Goal: Task Accomplishment & Management: Complete application form

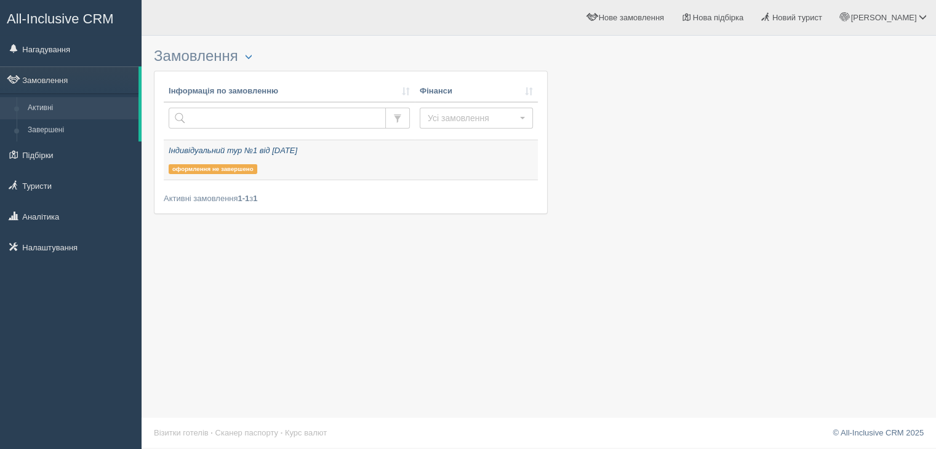
click at [303, 172] on div "Індивідуальний тур №1 від [DATE] оформлення не завершено" at bounding box center [289, 159] width 241 height 29
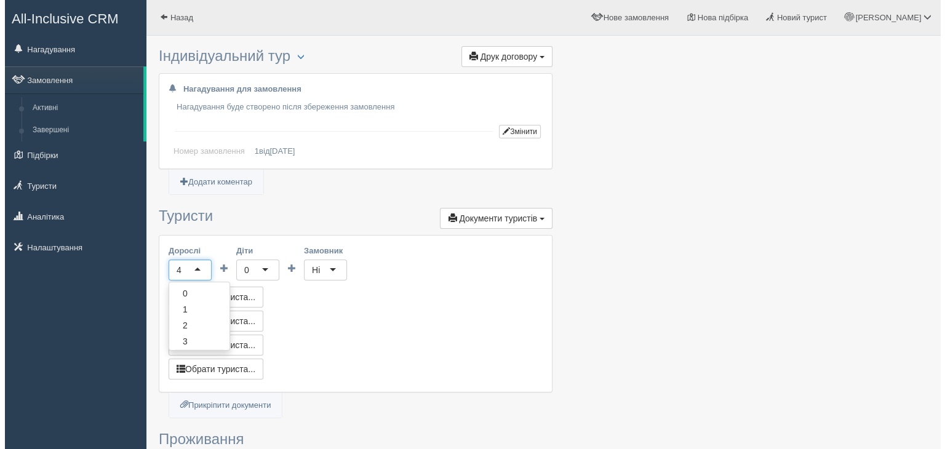
scroll to position [22, 0]
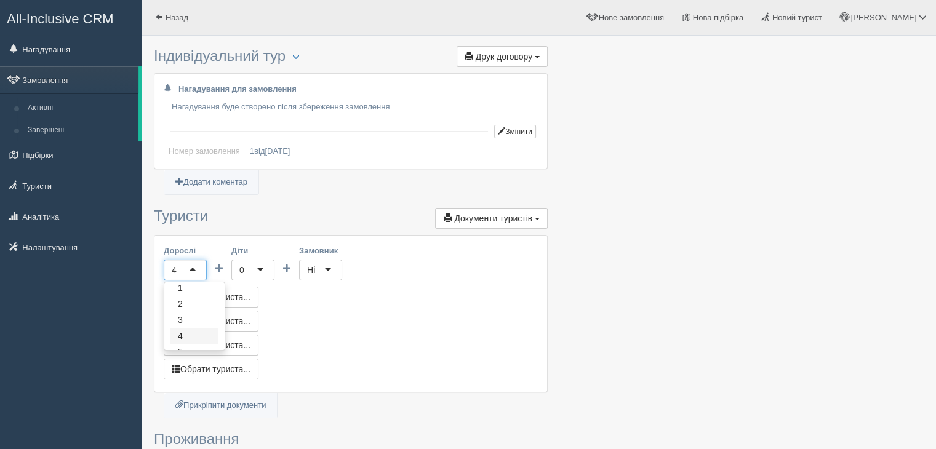
click at [194, 268] on div "4" at bounding box center [185, 270] width 43 height 21
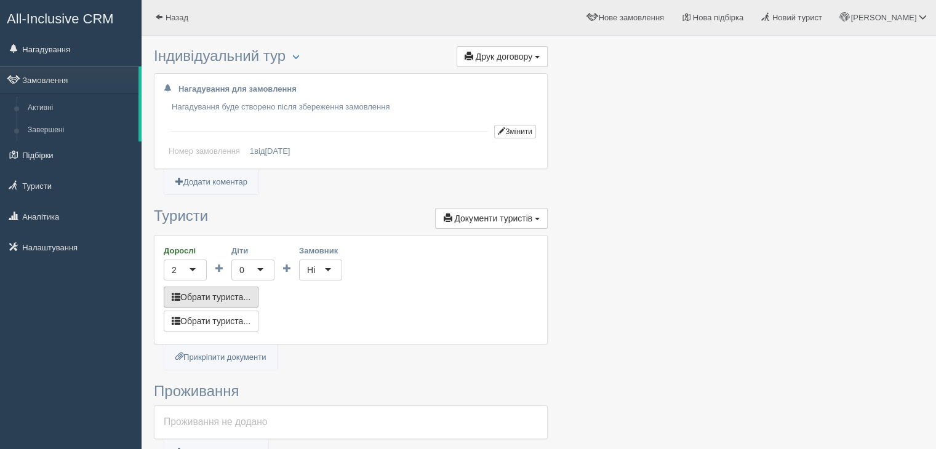
click at [243, 295] on button "Обрати туриста..." at bounding box center [211, 297] width 95 height 21
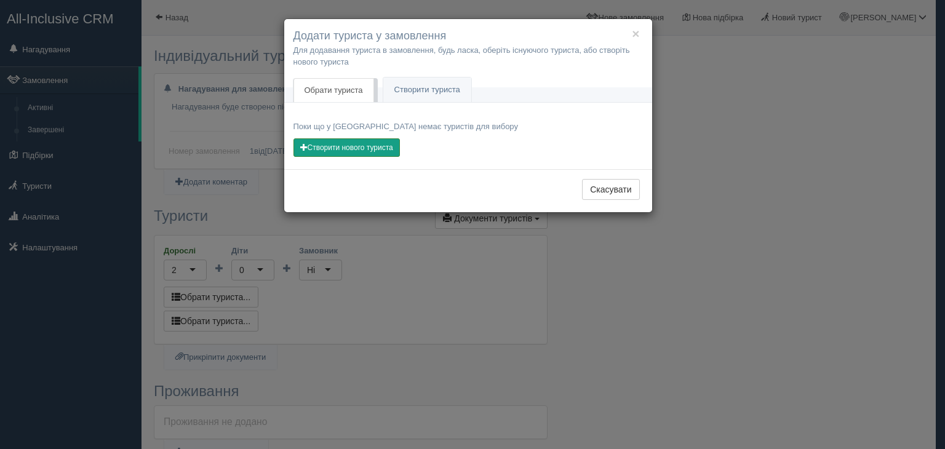
click at [374, 153] on button "Створити нового туриста" at bounding box center [346, 147] width 106 height 18
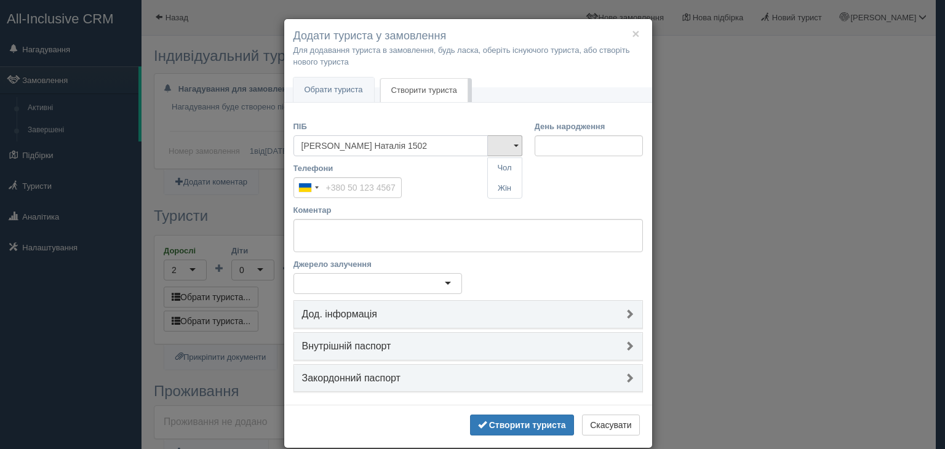
type input "[PERSON_NAME] 1502"
click at [543, 148] on input "День народження" at bounding box center [589, 145] width 108 height 21
click at [504, 146] on link at bounding box center [504, 145] width 35 height 21
click at [498, 182] on link "Жін" at bounding box center [505, 188] width 34 height 20
click at [556, 151] on input "День народження" at bounding box center [589, 145] width 108 height 21
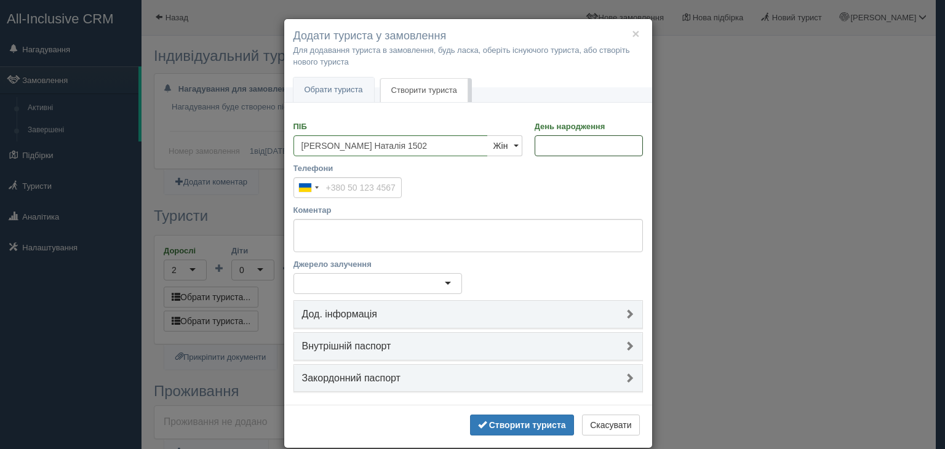
click at [537, 145] on input "День народження" at bounding box center [589, 145] width 108 height 21
type input "0д.мм.рррр"
type input "15.02.1975"
click at [358, 192] on input "Телефони" at bounding box center [347, 187] width 108 height 21
type input "+380 50 323 0632"
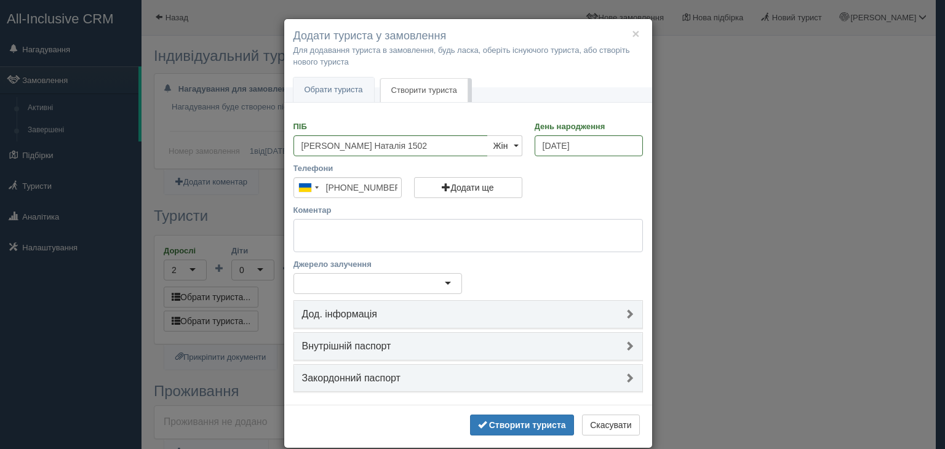
click at [369, 230] on textarea "Коментар" at bounding box center [467, 235] width 349 height 33
click at [440, 375] on h4 "Закордонний паспорт" at bounding box center [468, 378] width 332 height 11
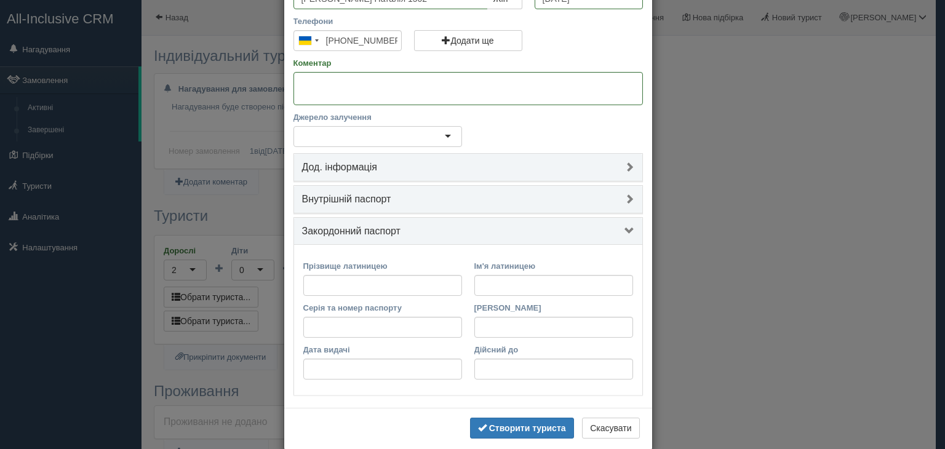
scroll to position [148, 0]
click at [383, 276] on input "Прізвище латиницею" at bounding box center [382, 284] width 159 height 21
type input "BUTOVA"
click at [504, 287] on input "Ім'я латиницею" at bounding box center [553, 284] width 159 height 21
type input "NATALIIA"
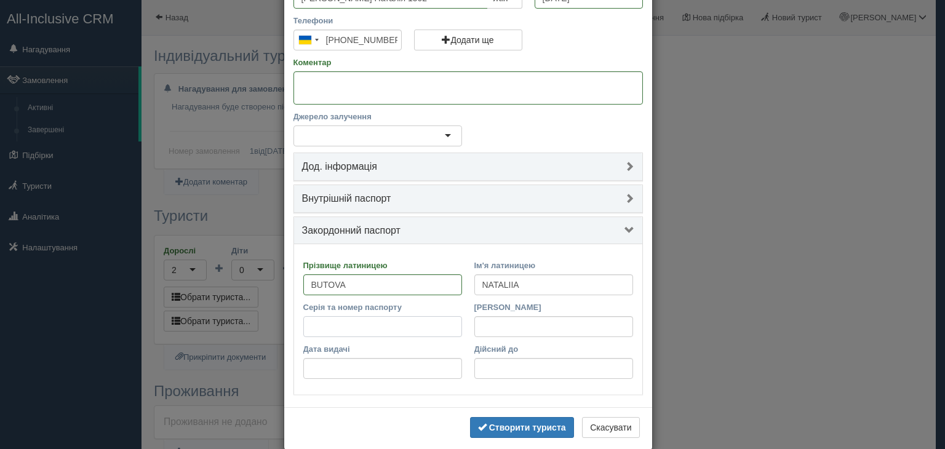
click at [421, 330] on input "Серія та номер паспорту" at bounding box center [382, 326] width 159 height 21
type input "FG882100"
click at [500, 335] on input "[PERSON_NAME]" at bounding box center [553, 326] width 159 height 21
type input "6391"
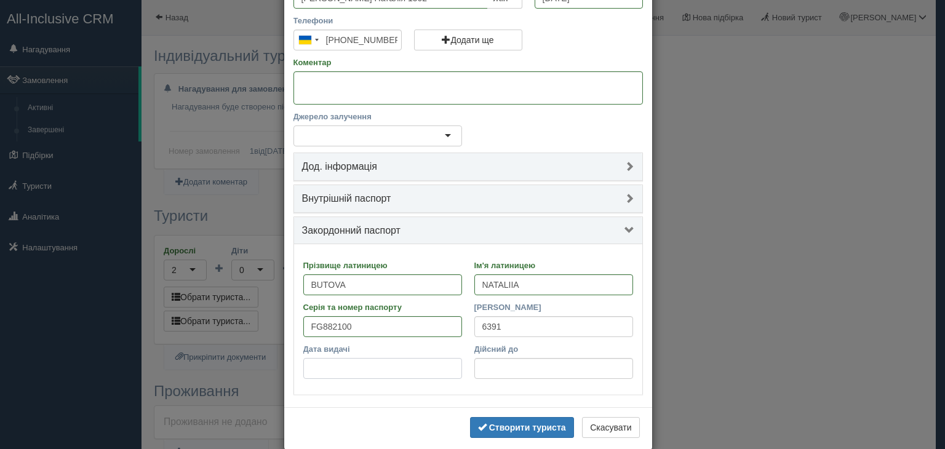
click at [391, 365] on input "Дата видачі" at bounding box center [382, 368] width 159 height 21
type input "07.11.2027"
type input "07.11.2037"
click at [480, 372] on input "07.11.2037" at bounding box center [553, 368] width 159 height 21
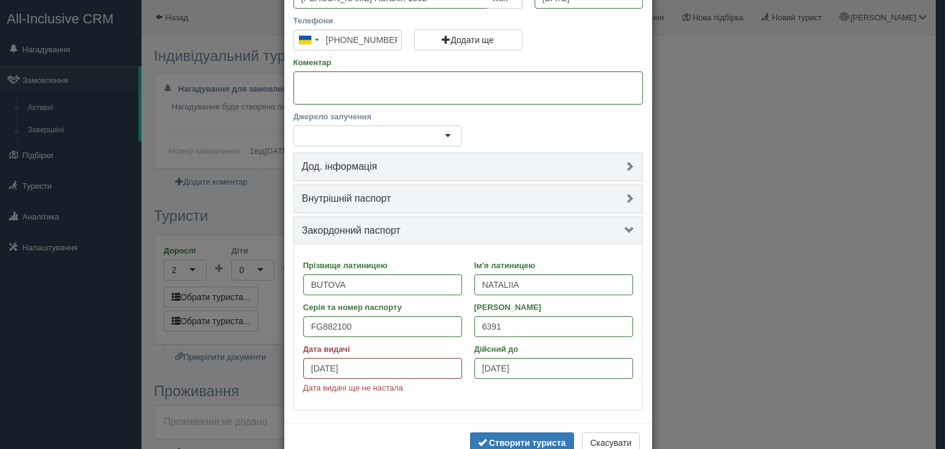
click at [409, 369] on input "07.11.2027" at bounding box center [382, 368] width 159 height 21
type input "07.11.2017"
click at [484, 372] on input "07.11.2037" at bounding box center [553, 368] width 159 height 21
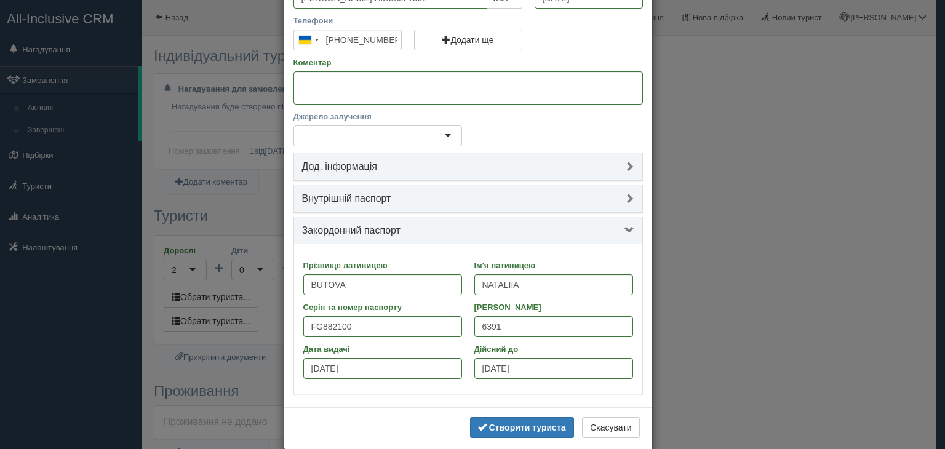
click at [438, 388] on div "Прізвище латиницею BUTOVA Ім'я латиницею NATALIIA Серія та номер паспорту FG882…" at bounding box center [468, 319] width 348 height 150
click at [514, 366] on input "07.11.2037" at bounding box center [553, 368] width 159 height 21
type input "07.11.202р"
click at [527, 424] on div "Створити туриста Скасувати" at bounding box center [468, 428] width 368 height 43
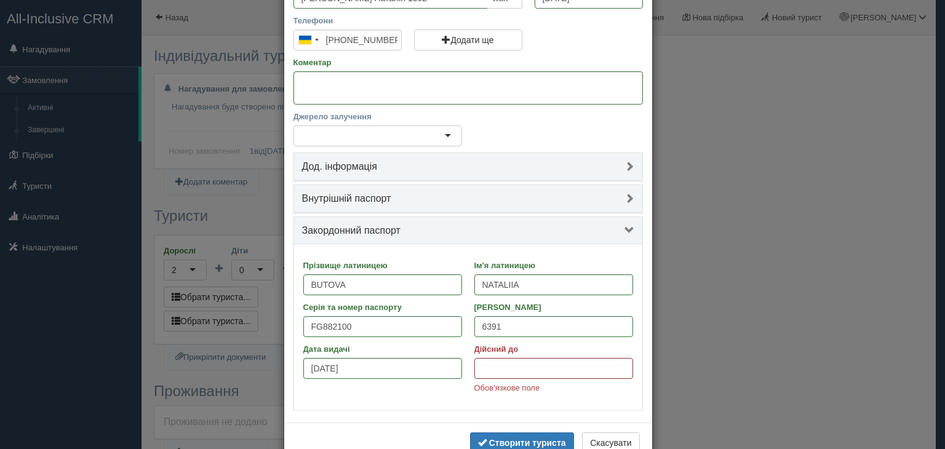
click at [523, 368] on input "Дійсний до" at bounding box center [553, 368] width 159 height 21
type input "07.11.2027"
click at [443, 423] on div "Створити туриста Скасувати" at bounding box center [468, 444] width 368 height 43
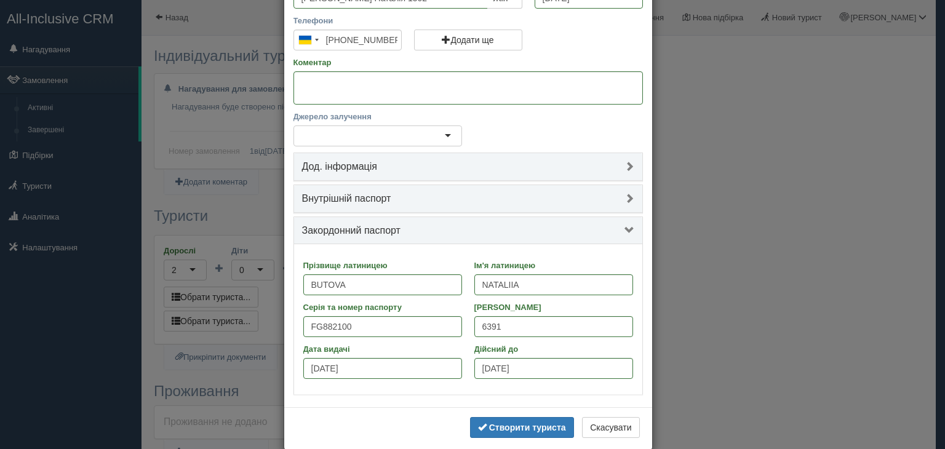
scroll to position [166, 0]
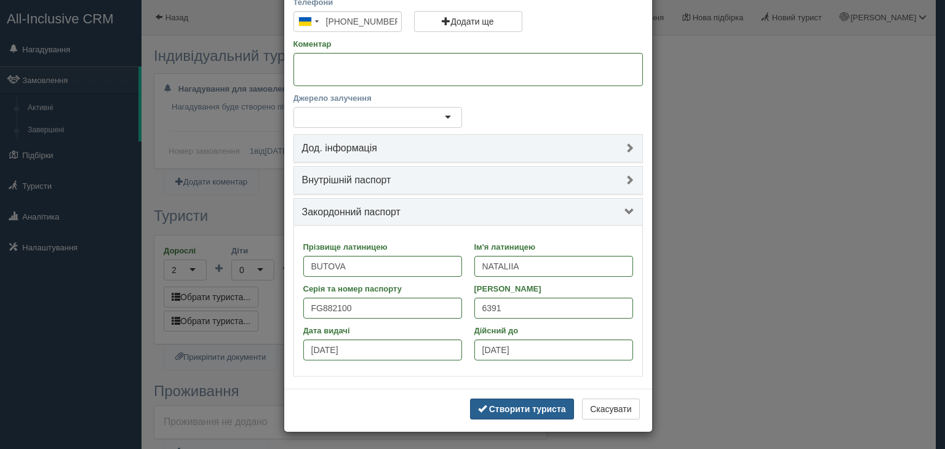
click at [512, 404] on b "Створити туриста" at bounding box center [527, 409] width 77 height 10
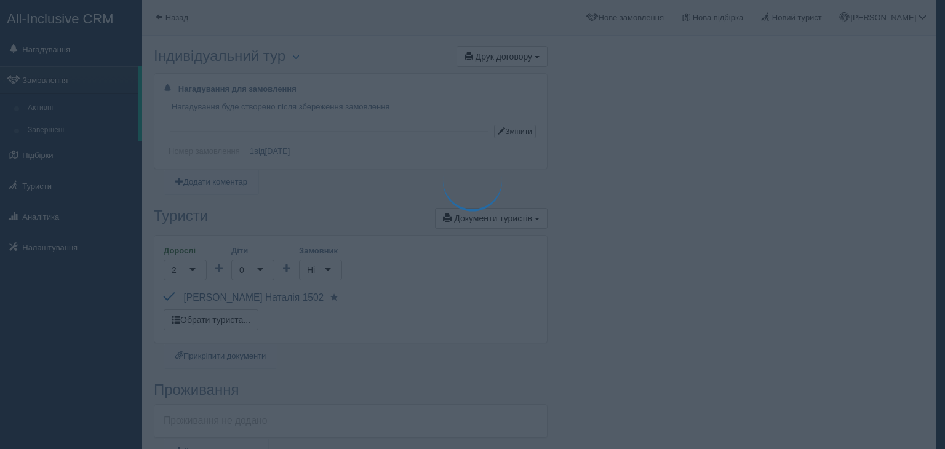
scroll to position [0, 0]
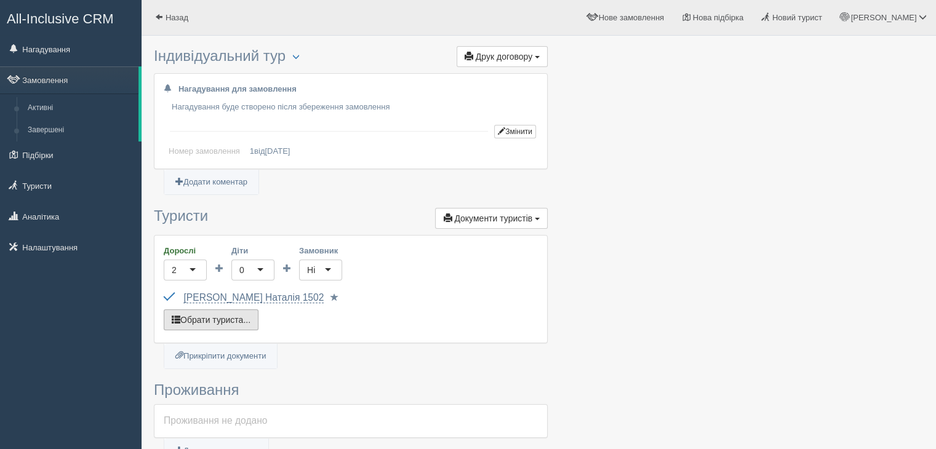
click at [221, 321] on button "Обрати туриста..." at bounding box center [211, 319] width 95 height 21
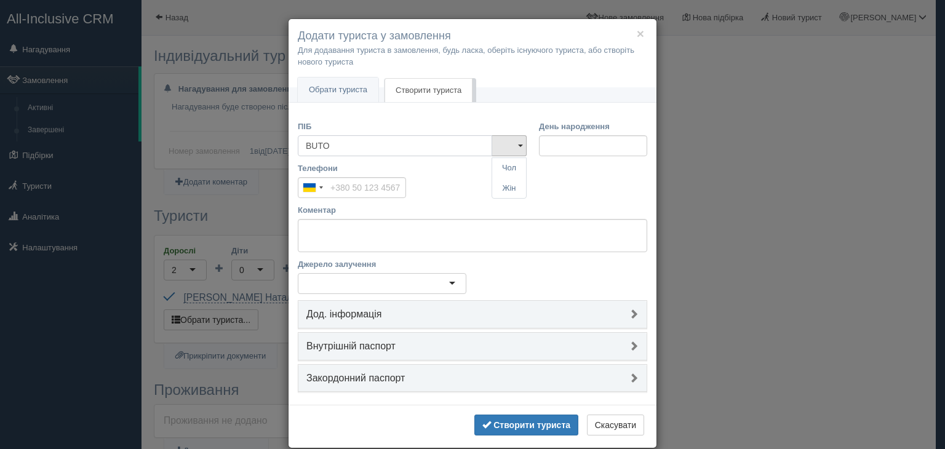
type input "BUTOV"
type input "B"
type input "б"
type input "Бутов [PERSON_NAME]"
click at [496, 158] on link "Чол" at bounding box center [509, 168] width 34 height 20
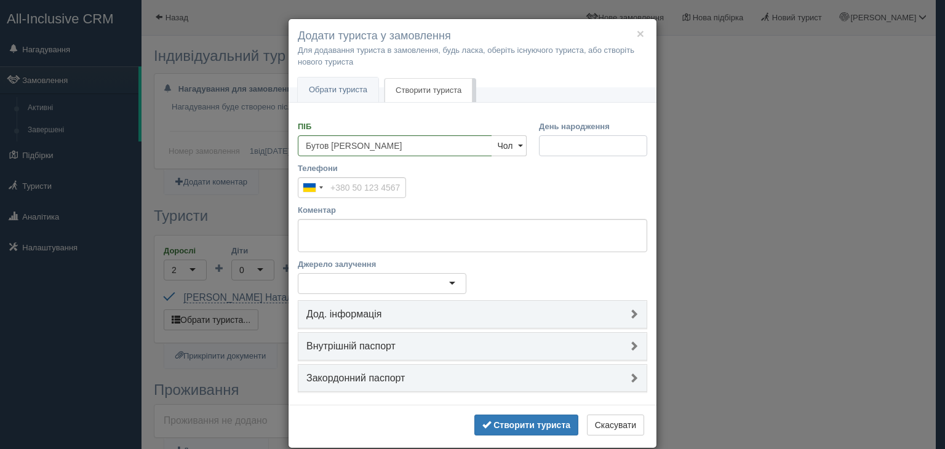
click at [556, 148] on input "День народження" at bounding box center [593, 145] width 108 height 21
type input "01.10.1975"
click at [374, 181] on input "Телефони" at bounding box center [352, 187] width 108 height 21
click at [371, 377] on h4 "Закордонний паспорт" at bounding box center [472, 378] width 332 height 11
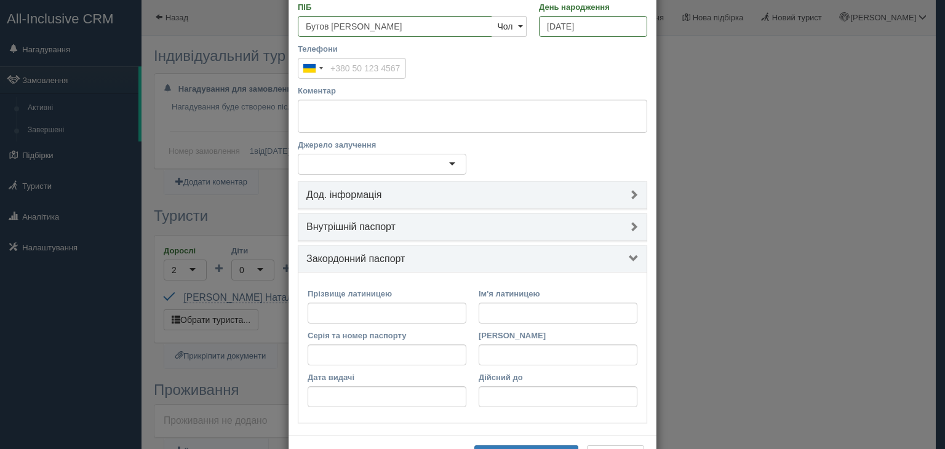
scroll to position [128, 0]
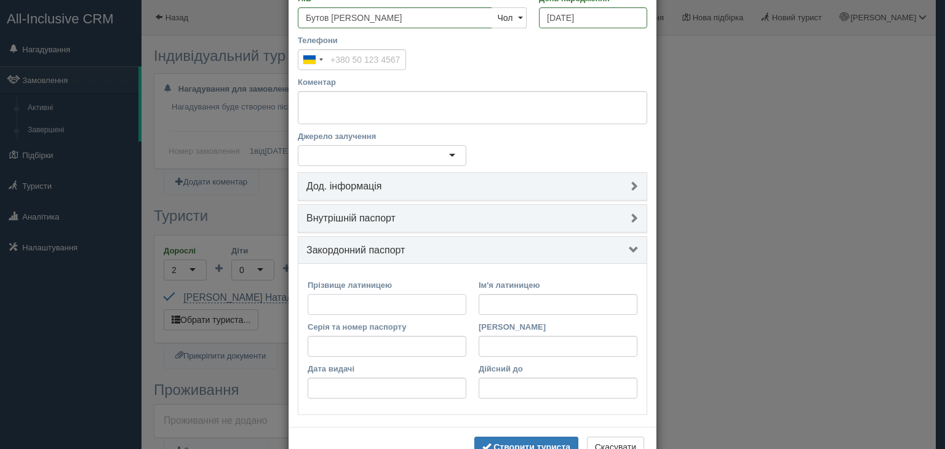
click at [391, 305] on input "Прізвище латиницею" at bounding box center [387, 304] width 159 height 21
type input "BUTOV"
click at [526, 307] on input "Ім'я латиницею" at bounding box center [558, 304] width 159 height 21
type input "OLEKSANDR"
click at [429, 345] on input "Серія та номер паспорту" at bounding box center [387, 346] width 159 height 21
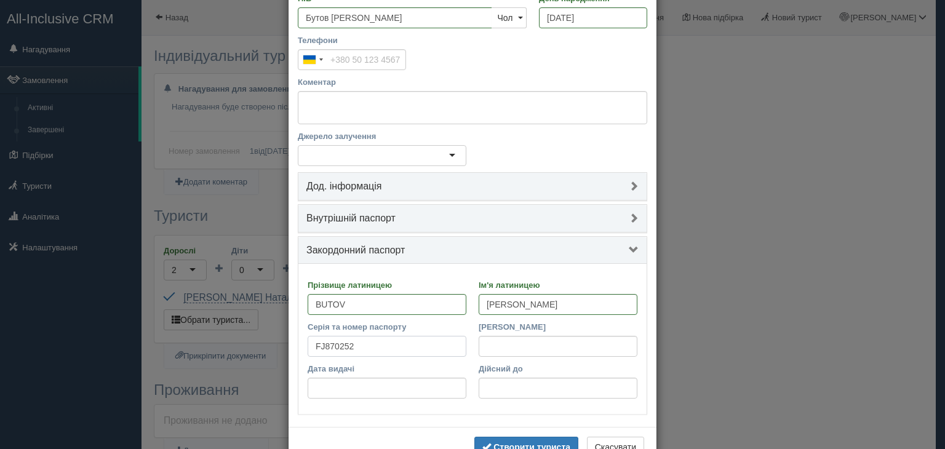
type input "FJ870252"
click at [514, 350] on input "Ким виданий" at bounding box center [558, 346] width 159 height 21
type input "6391"
click at [422, 383] on input "Дата видачі" at bounding box center [387, 388] width 159 height 21
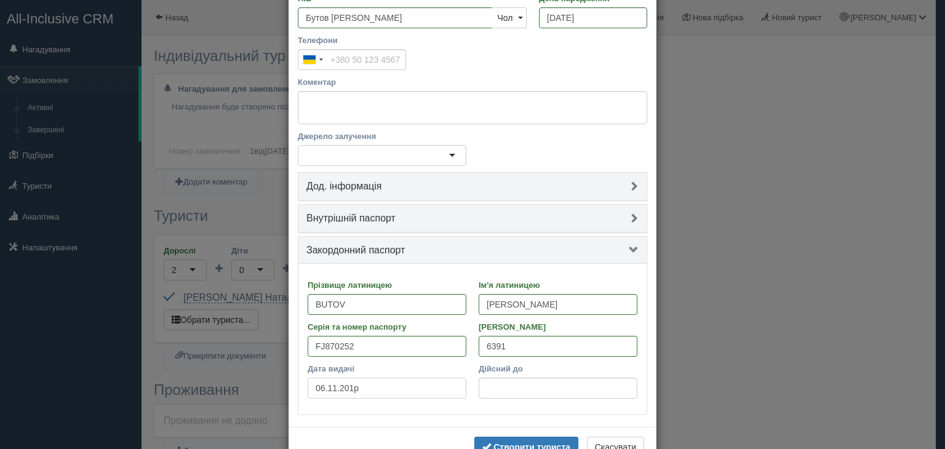
type input "06.11.2017"
type input "06.11.2027"
click at [532, 397] on input "06.11.2027" at bounding box center [558, 388] width 159 height 21
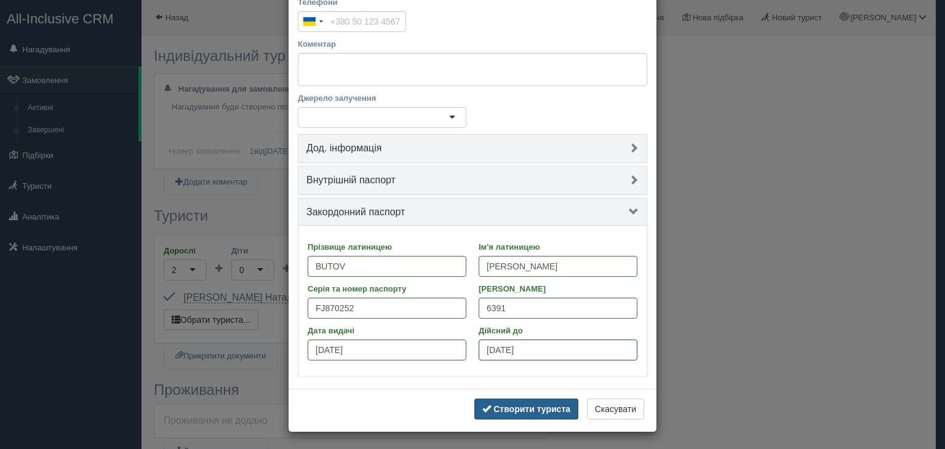
scroll to position [165, 0]
click at [496, 409] on b "Створити туриста" at bounding box center [531, 410] width 77 height 10
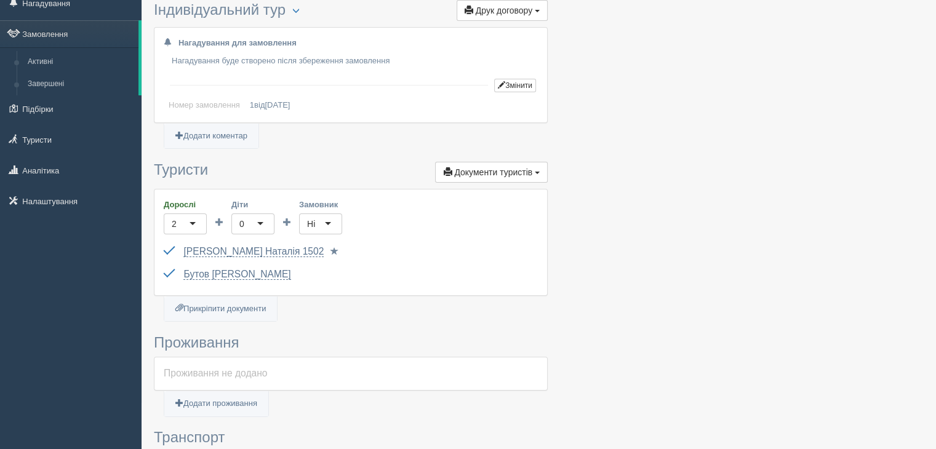
scroll to position [0, 0]
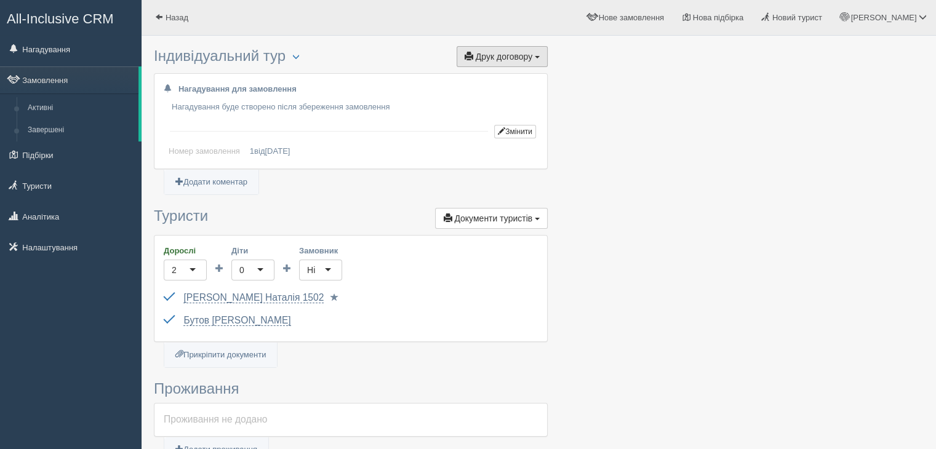
click at [517, 61] on button "Друк договору Друк" at bounding box center [501, 56] width 91 height 21
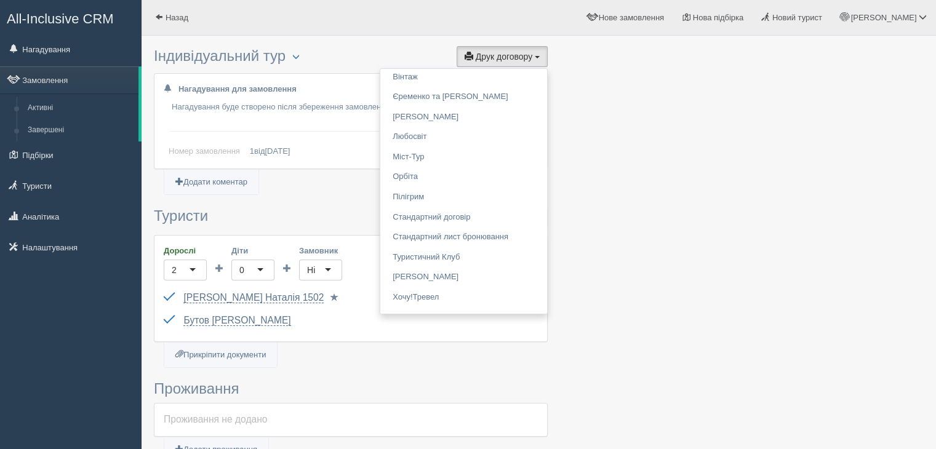
scroll to position [1338, 0]
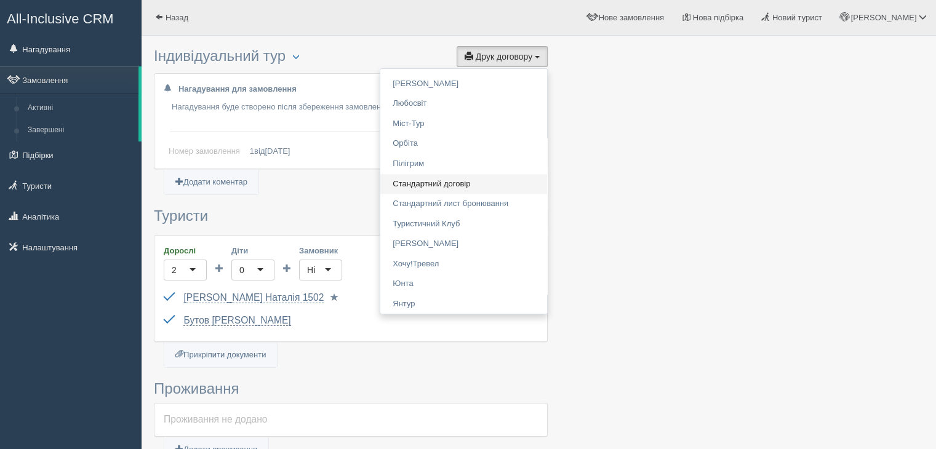
click at [465, 190] on link "Стандартний договір" at bounding box center [463, 184] width 167 height 20
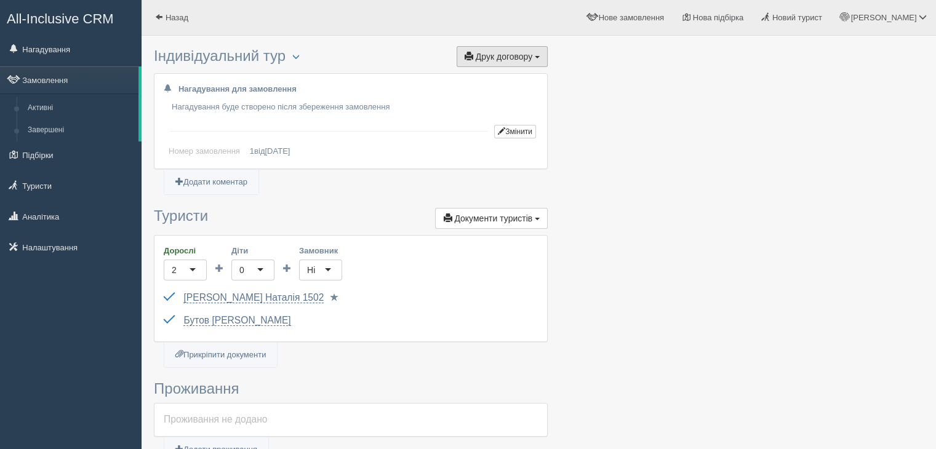
click at [529, 49] on button "Друк договору Друк" at bounding box center [501, 56] width 91 height 21
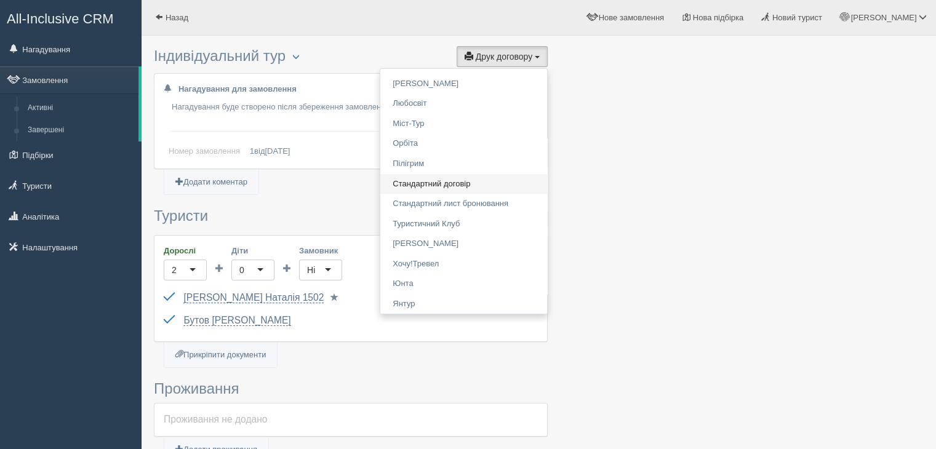
click at [476, 188] on link "Стандартний договір" at bounding box center [463, 184] width 167 height 20
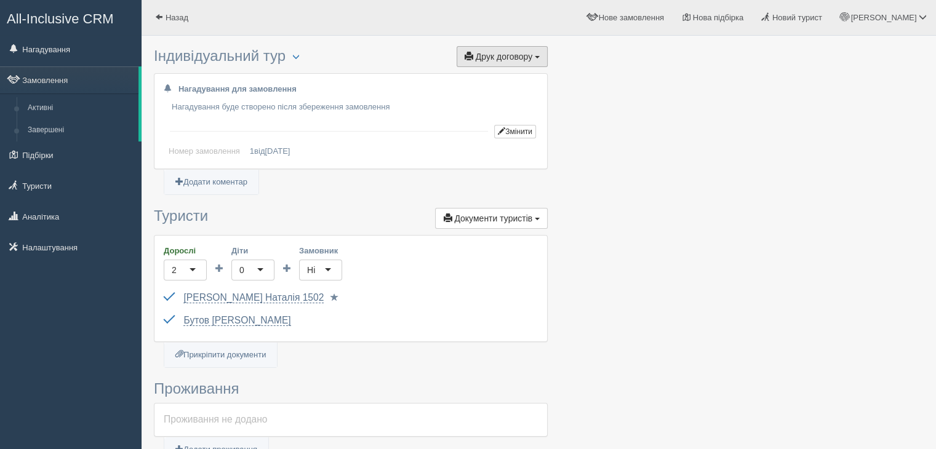
click at [525, 52] on span "Друк договору" at bounding box center [504, 57] width 57 height 10
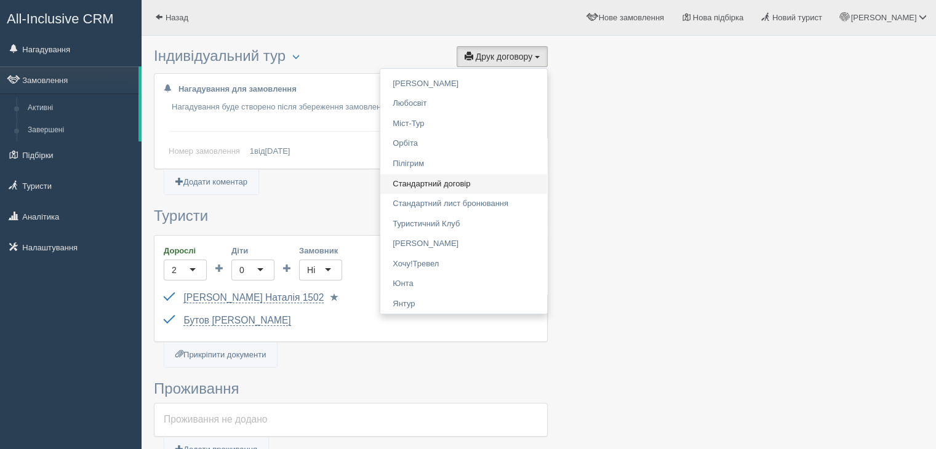
click at [466, 185] on link "Стандартний договір" at bounding box center [463, 184] width 167 height 20
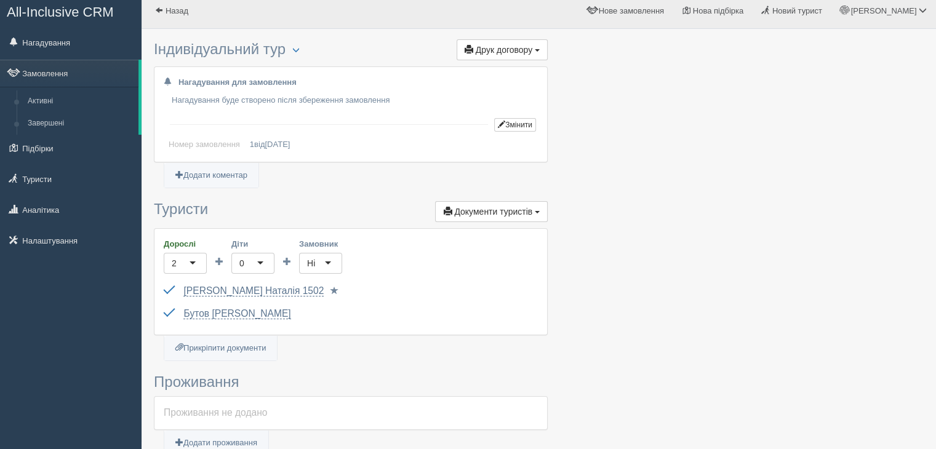
scroll to position [7, 0]
click at [509, 56] on button "Друк договору Друк" at bounding box center [501, 49] width 91 height 21
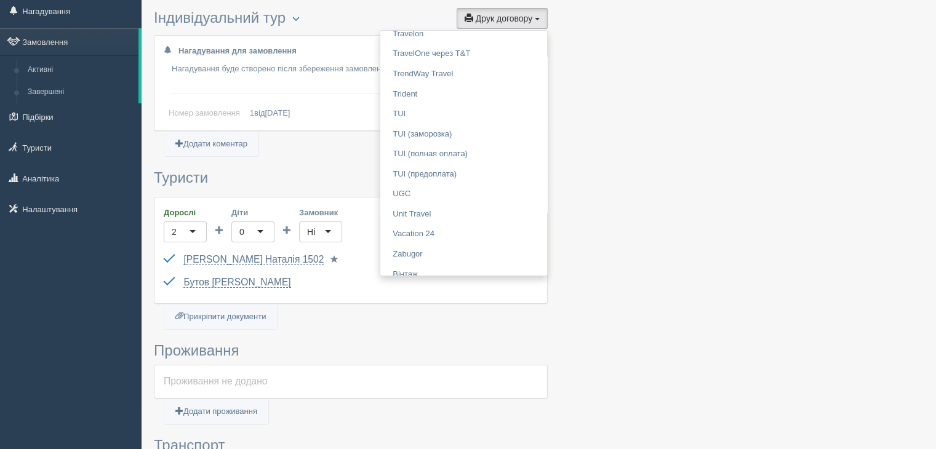
scroll to position [1338, 0]
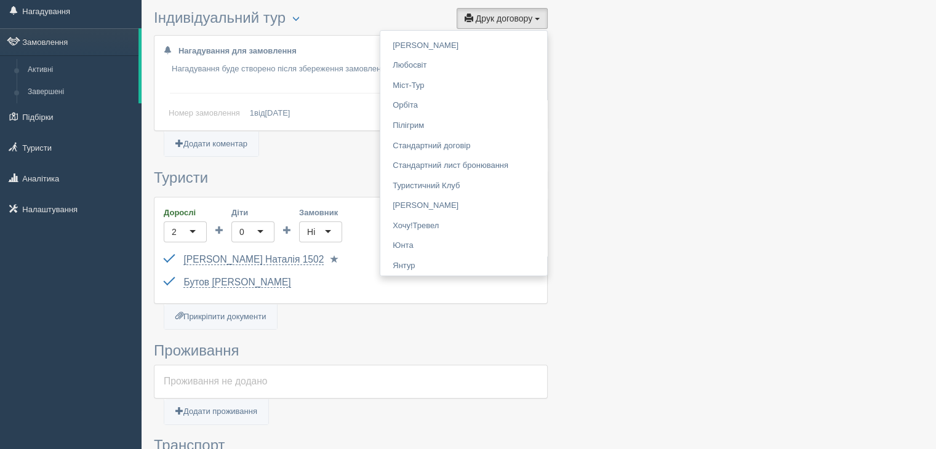
click at [740, 367] on div at bounding box center [539, 390] width 770 height 772
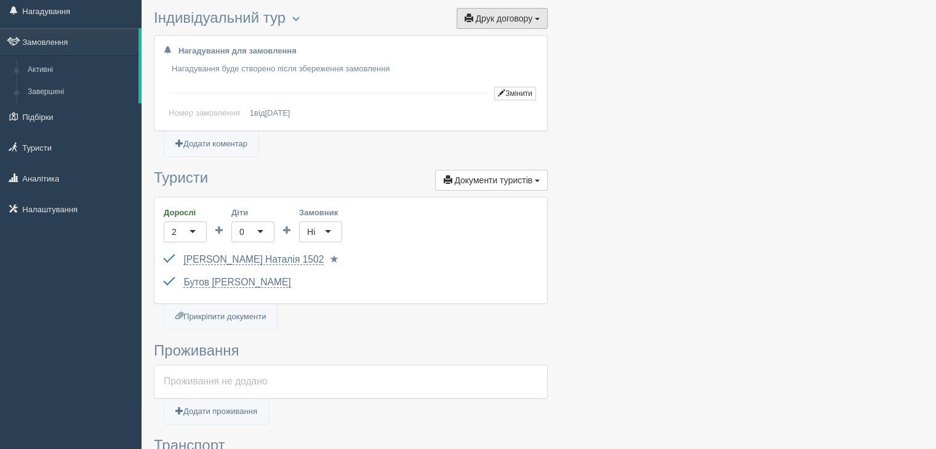
click at [533, 16] on button "Друк договору Друк" at bounding box center [501, 18] width 91 height 21
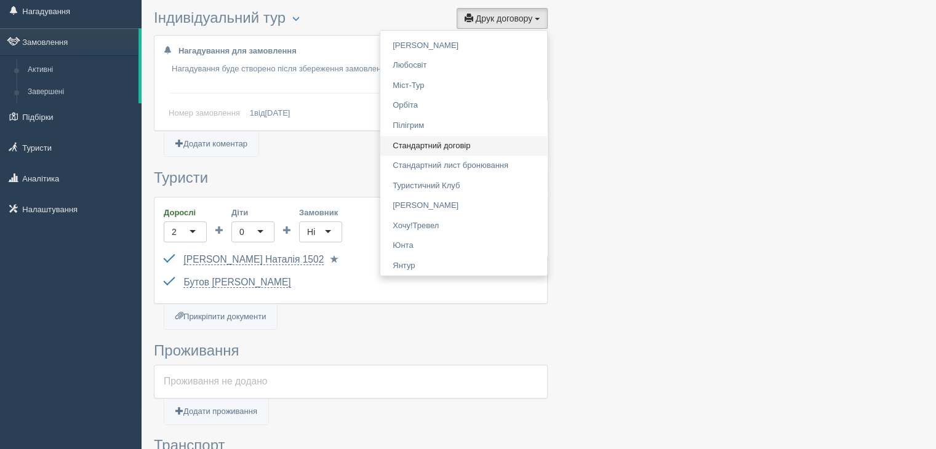
click at [480, 146] on link "Стандартний договір" at bounding box center [463, 146] width 167 height 20
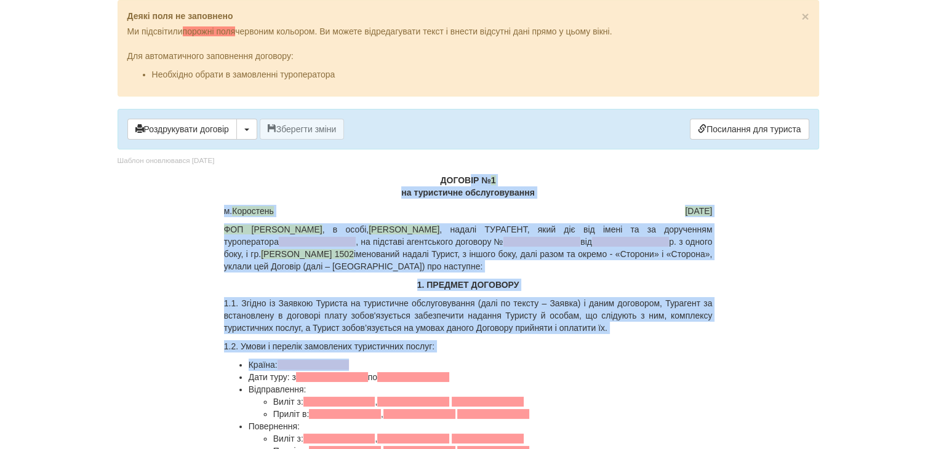
drag, startPoint x: 433, startPoint y: 178, endPoint x: 515, endPoint y: 366, distance: 204.7
click at [515, 366] on li "Країна:" at bounding box center [481, 365] width 464 height 12
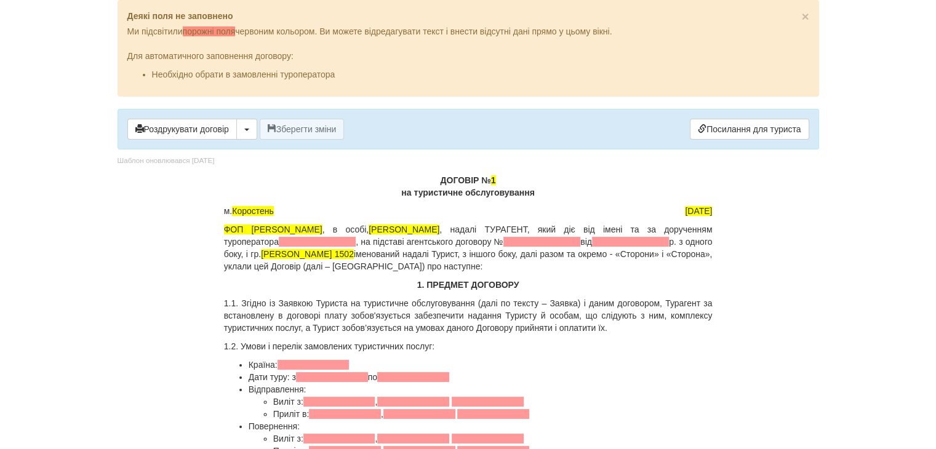
click at [487, 324] on p "1.1. Згідно із Заявкою Туриста на туристичне обслуговування (далі по тексту – З…" at bounding box center [468, 315] width 488 height 37
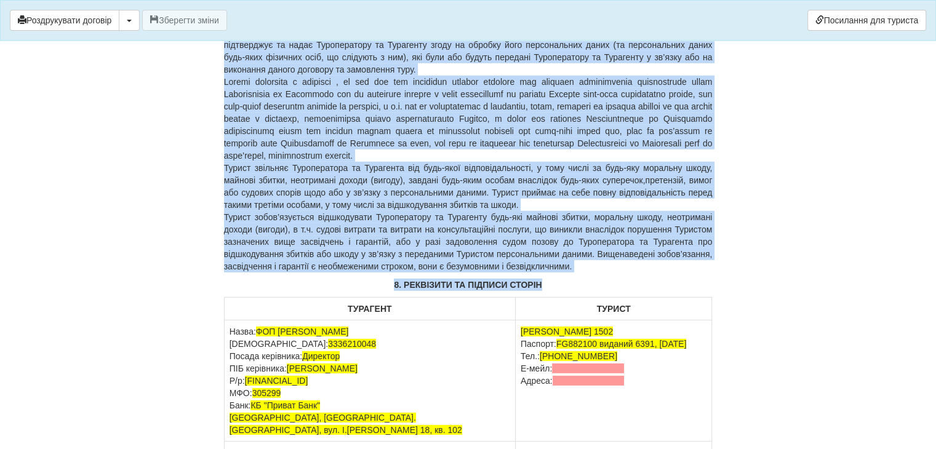
scroll to position [3550, 0]
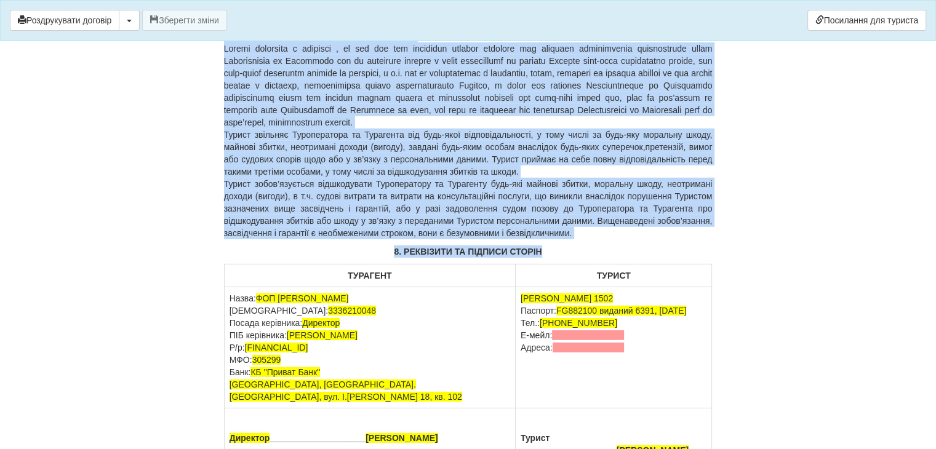
drag, startPoint x: 437, startPoint y: 184, endPoint x: 628, endPoint y: 477, distance: 349.5
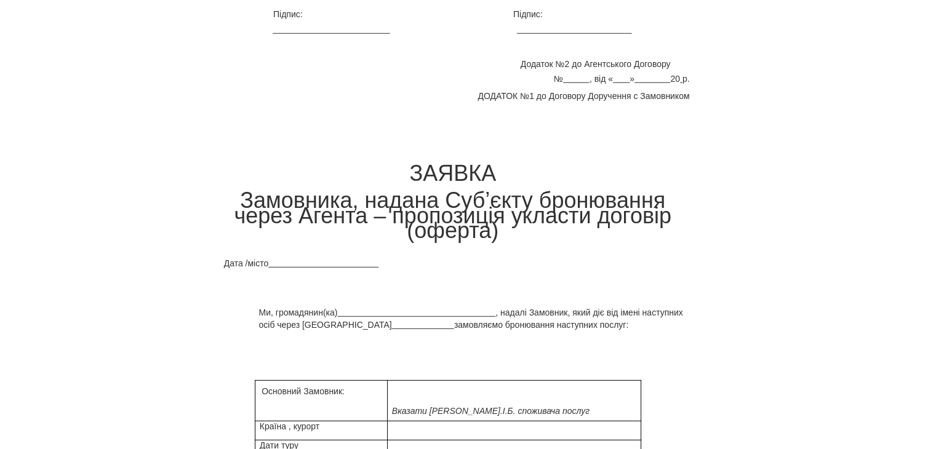
scroll to position [0, 0]
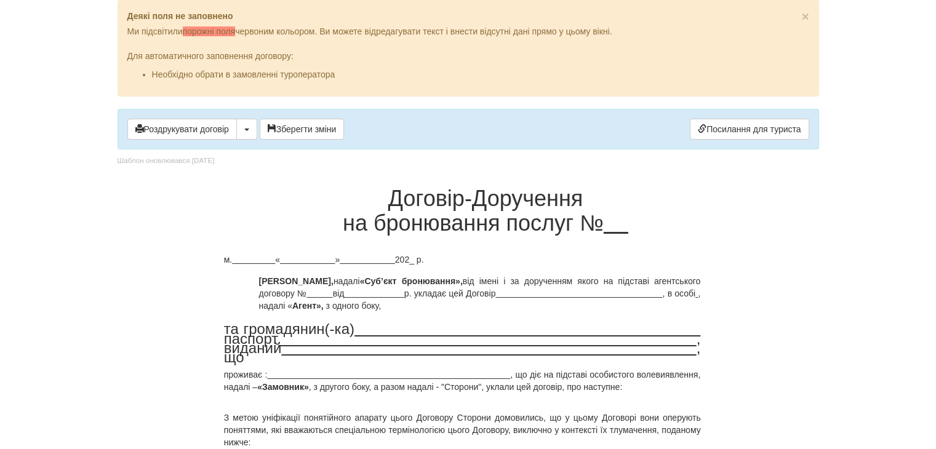
click at [319, 257] on p "м. « » 202_ р." at bounding box center [468, 259] width 488 height 12
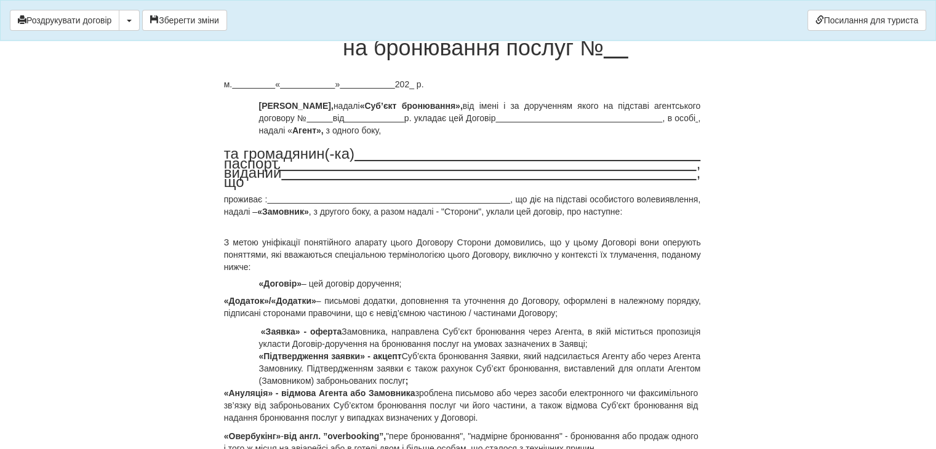
scroll to position [123, 0]
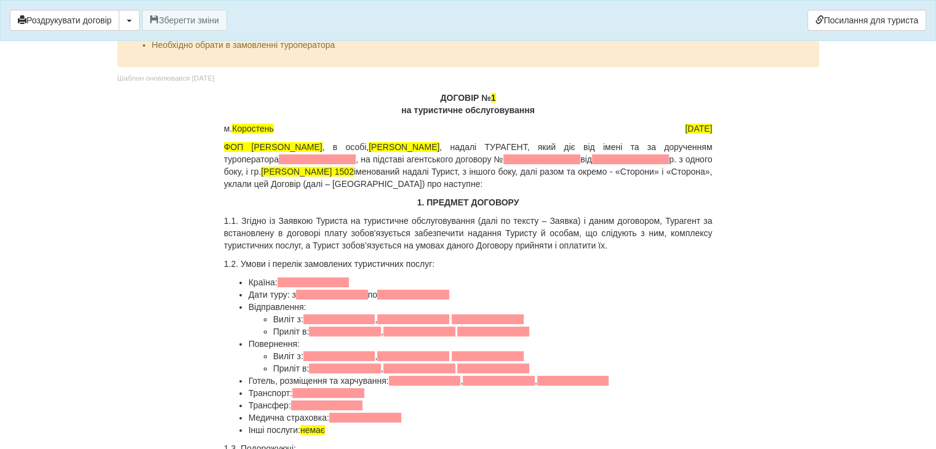
scroll to position [33, 0]
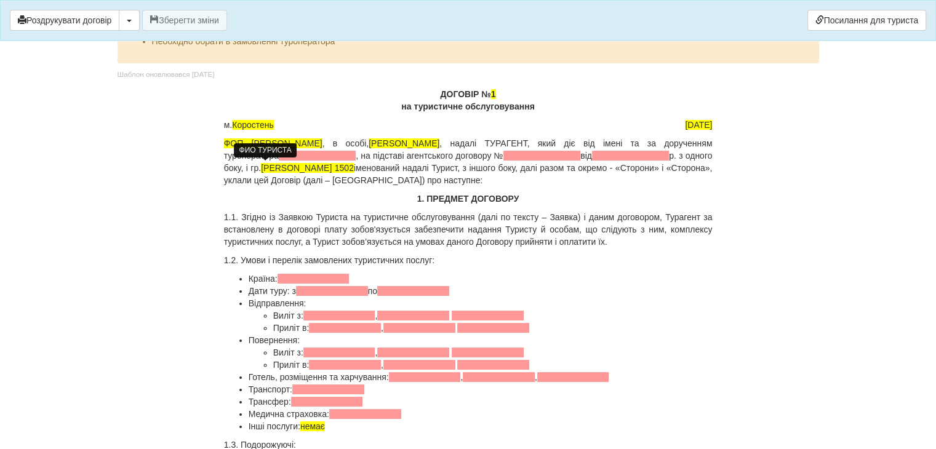
click at [261, 163] on span "Бутова Наталія 1502" at bounding box center [307, 168] width 93 height 10
click at [279, 154] on span at bounding box center [317, 156] width 77 height 10
drag, startPoint x: 658, startPoint y: 140, endPoint x: 714, endPoint y: 138, distance: 56.0
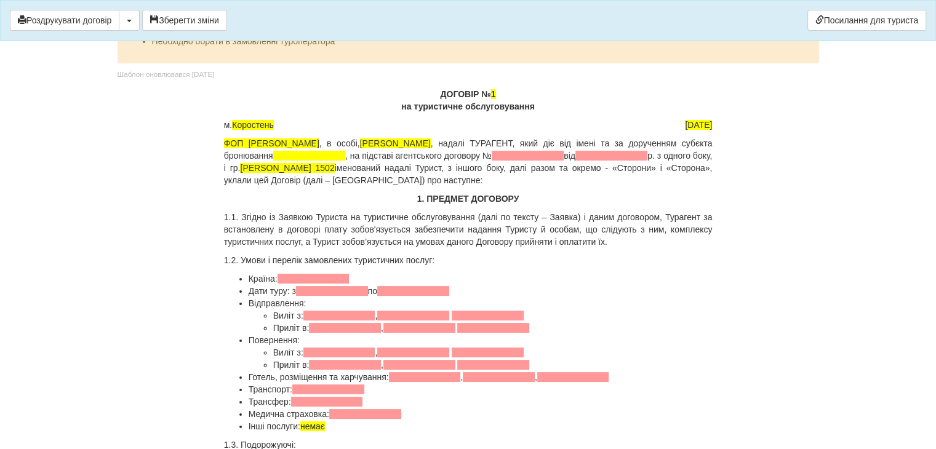
click at [274, 153] on p "ФОП Вигівська Л.А. , в особі, Вигівська Л.А. , надалі ТУРАГЕНТ, який діє від ім…" at bounding box center [468, 161] width 488 height 49
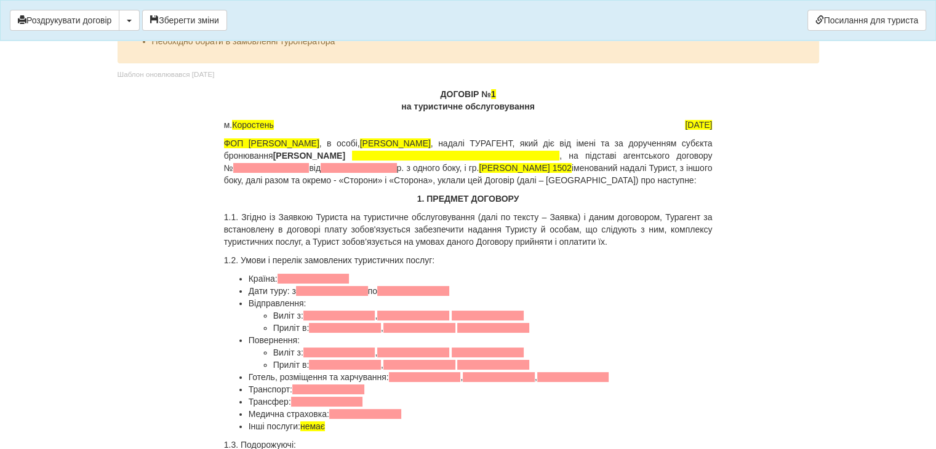
click at [556, 154] on span at bounding box center [455, 156] width 207 height 10
drag, startPoint x: 277, startPoint y: 156, endPoint x: 431, endPoint y: 152, distance: 154.5
click at [345, 152] on b "ФОП Петров Андрій Вячеславович" at bounding box center [309, 156] width 72 height 10
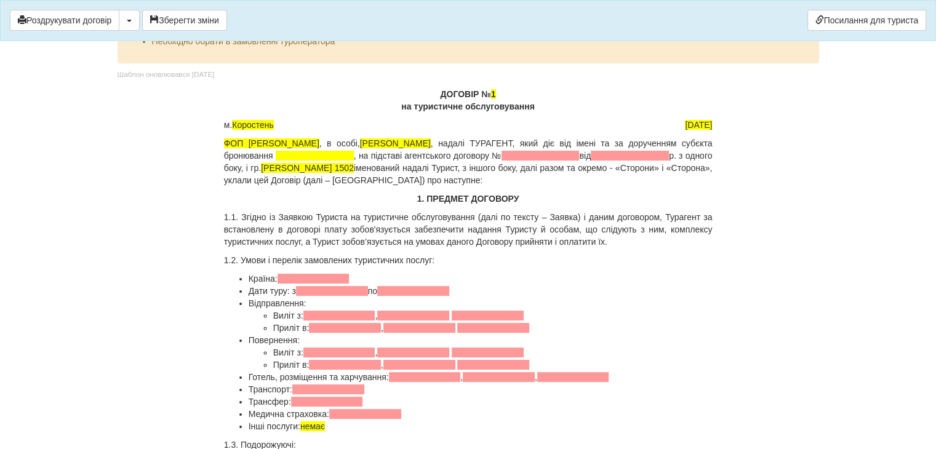
click at [338, 155] on span at bounding box center [315, 156] width 78 height 10
click at [582, 157] on span at bounding box center [544, 156] width 76 height 10
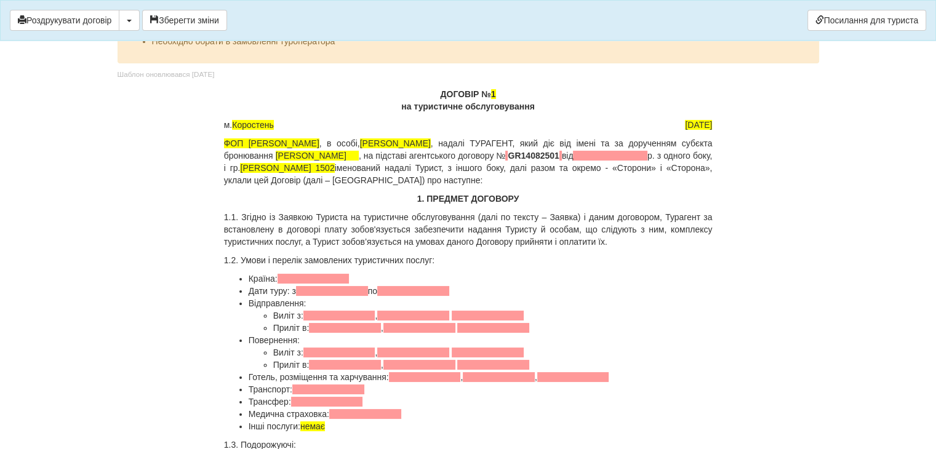
click at [647, 155] on span at bounding box center [610, 156] width 74 height 10
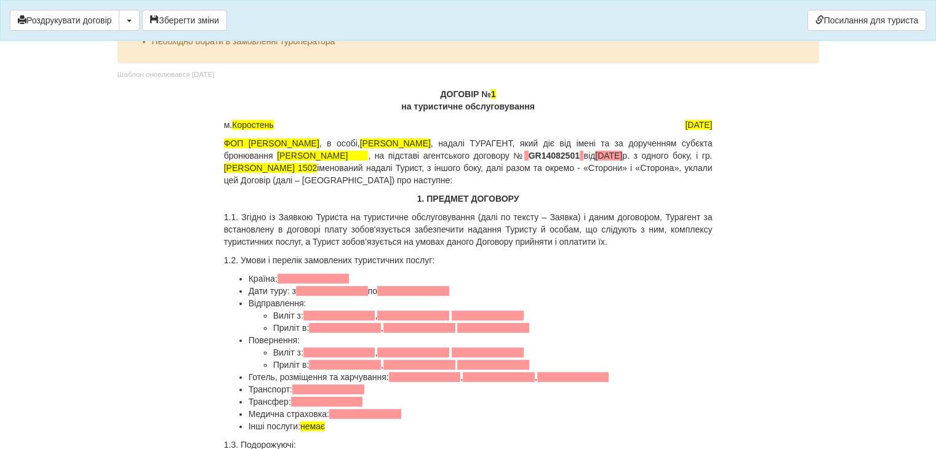
click at [261, 168] on p "ФОП Вигівська Л.А. , в особі, Вигівська Л.А. , надалі ТУРАГЕНТ, який діє від ім…" at bounding box center [468, 161] width 488 height 49
drag, startPoint x: 382, startPoint y: 165, endPoint x: 364, endPoint y: 164, distance: 18.5
click at [317, 164] on span "Бутова Наталія 1502" at bounding box center [270, 168] width 93 height 10
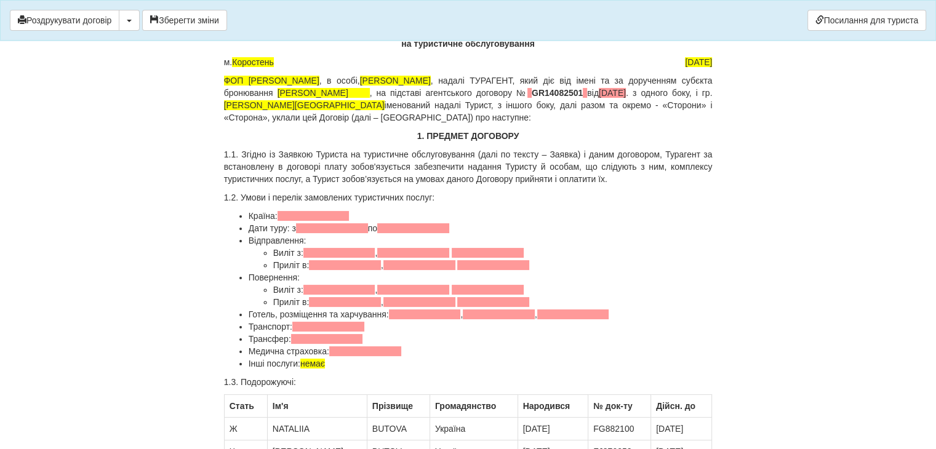
scroll to position [116, 0]
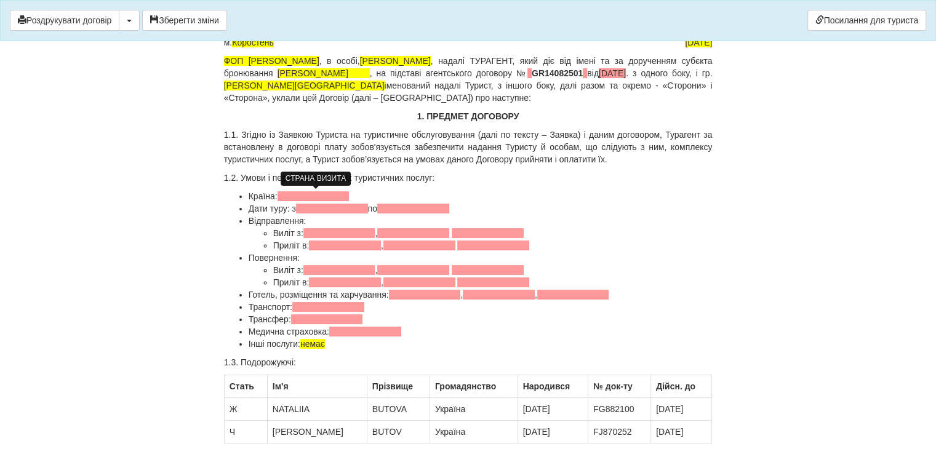
click at [313, 197] on span at bounding box center [313, 196] width 72 height 10
click at [332, 209] on span at bounding box center [332, 209] width 72 height 10
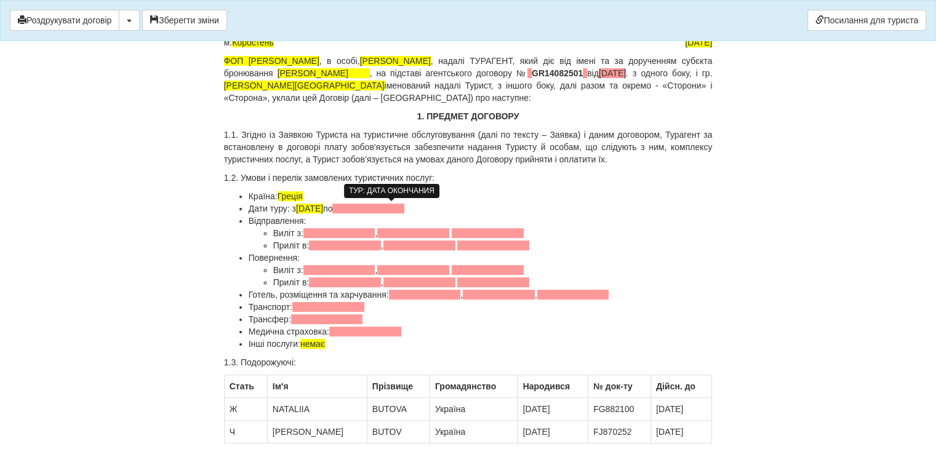
click at [369, 208] on span at bounding box center [368, 209] width 72 height 10
click at [367, 205] on span "05,10,2025" at bounding box center [353, 209] width 43 height 10
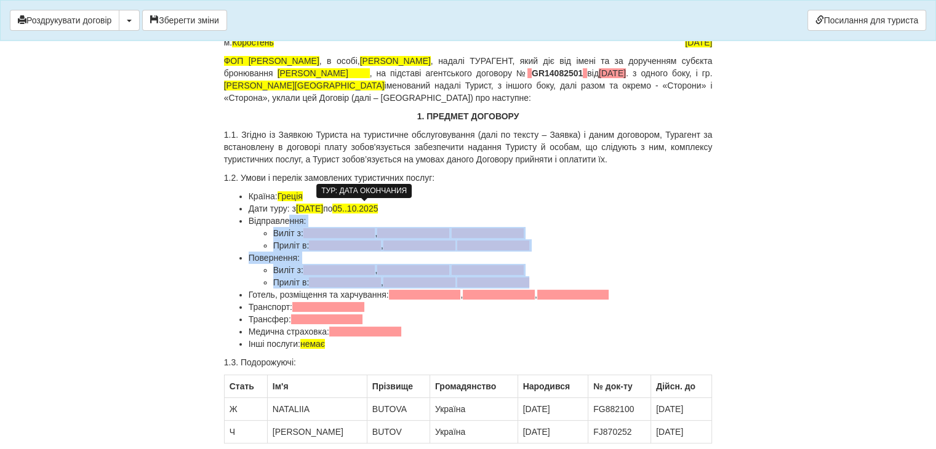
drag, startPoint x: 247, startPoint y: 220, endPoint x: 546, endPoint y: 282, distance: 304.8
click at [546, 282] on ul "Країна: Греція Дати туру: з 28.09.2029 по 05..10.2025 Відправлення: Виліт з: , …" at bounding box center [468, 270] width 488 height 160
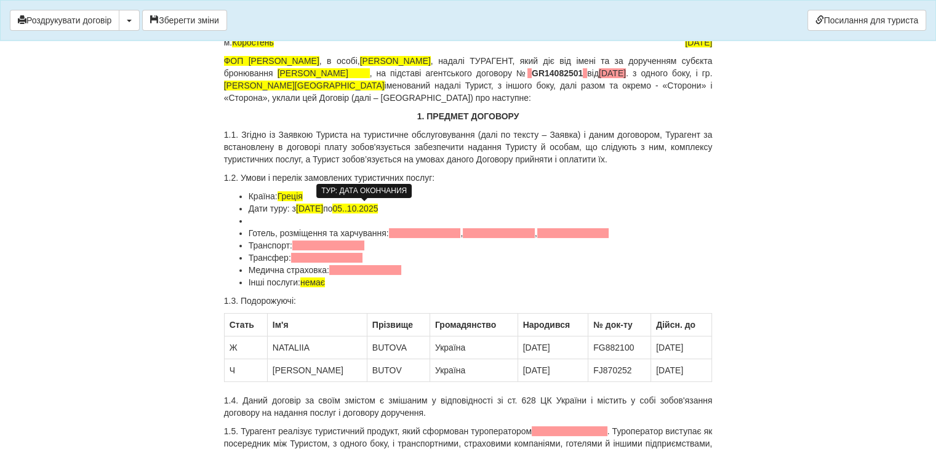
click at [293, 222] on li at bounding box center [481, 221] width 464 height 12
click at [247, 220] on ul "Країна: Греція Дати туру: з 28.09.2029 по 05..10.2025 Готель, розміщення та хар…" at bounding box center [468, 239] width 488 height 98
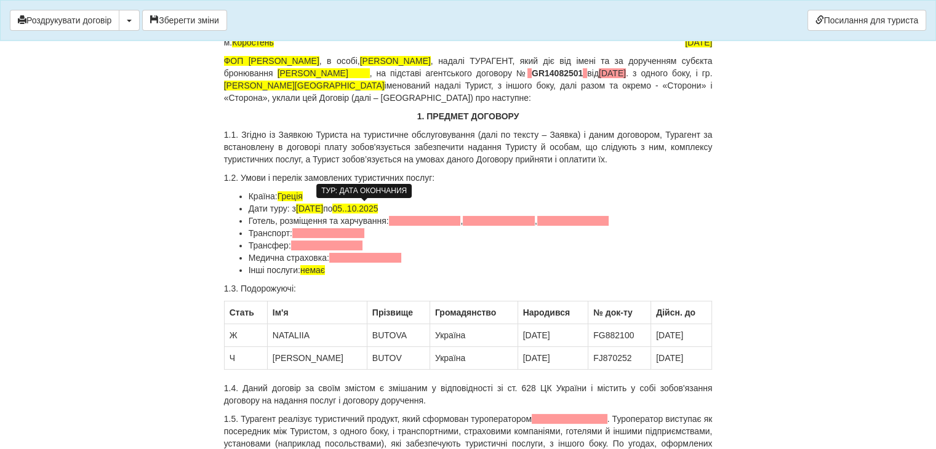
click at [438, 220] on span at bounding box center [425, 221] width 72 height 10
drag, startPoint x: 462, startPoint y: 218, endPoint x: 388, endPoint y: 222, distance: 74.0
click at [388, 222] on li "Готель, розміщення та харчування: , ," at bounding box center [481, 221] width 464 height 12
click at [389, 220] on li "Готель, розміщення та харчування:Acrotel Athena Palace 5* , ," at bounding box center [481, 221] width 464 height 12
click at [532, 219] on span at bounding box center [524, 221] width 72 height 10
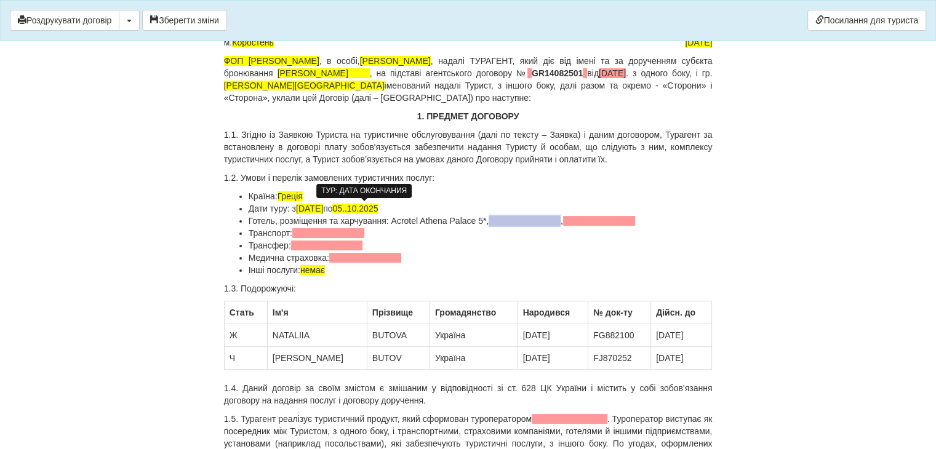
drag, startPoint x: 561, startPoint y: 220, endPoint x: 490, endPoint y: 219, distance: 71.4
click at [490, 219] on li "Готель, розміщення та харчування: Acrotel Athena Palace 5* , ," at bounding box center [481, 221] width 464 height 12
click at [575, 218] on span at bounding box center [539, 221] width 72 height 10
click at [370, 207] on span "05..10.2025" at bounding box center [355, 209] width 46 height 10
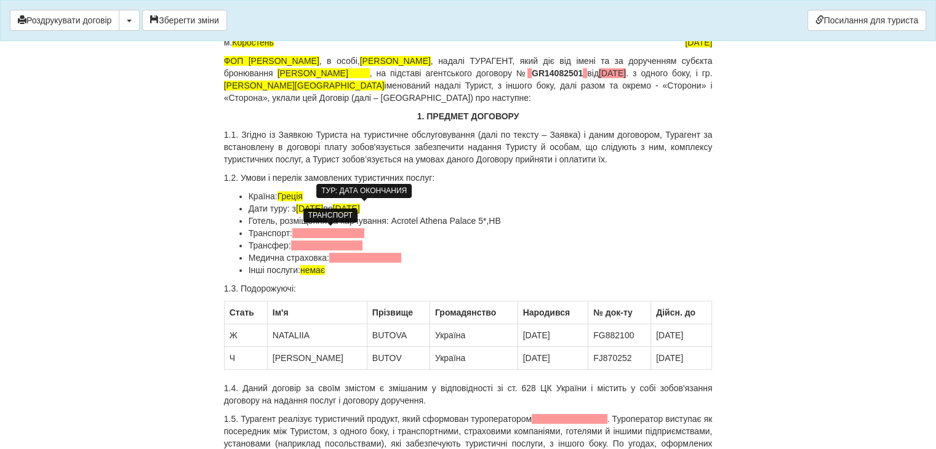
click at [345, 233] on span at bounding box center [328, 233] width 72 height 10
click at [346, 247] on span at bounding box center [327, 246] width 72 height 10
click at [364, 259] on span at bounding box center [365, 258] width 72 height 10
click at [511, 215] on li "Готель, розміщення та харчування: Acrotel Athena Palace 5* ,HB" at bounding box center [481, 221] width 464 height 12
click at [508, 223] on li "Готель, розміщення та харчування: Acrotel Athena Palace 5* ,HB" at bounding box center [481, 221] width 464 height 12
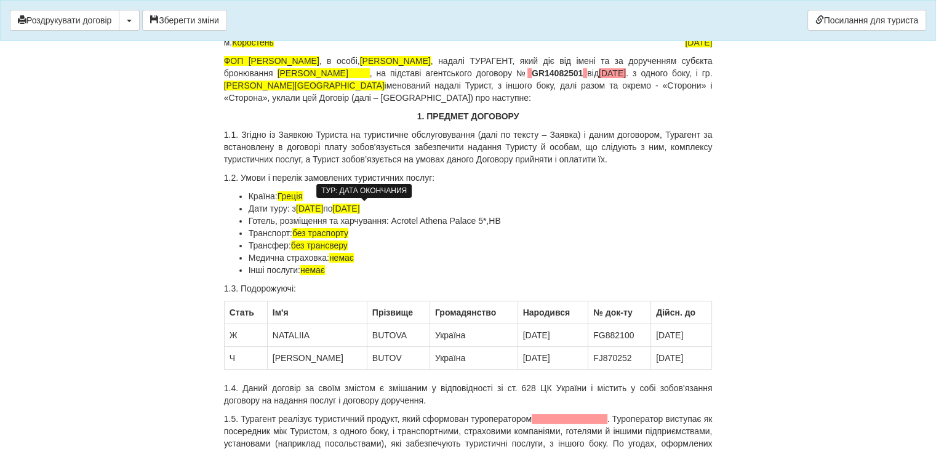
click at [501, 218] on li "Готель, розміщення та харчування: Acrotel Athena Palace 5* ,HB" at bounding box center [481, 221] width 464 height 12
click at [498, 218] on li "Готель, розміщення та харчування: Acrotel Athena Palace 5* ,HB" at bounding box center [481, 221] width 464 height 12
click at [545, 219] on li "Готель, розміщення та харчування: Acrotel Athena Palace 5* ,HB, Grand Siute" at bounding box center [481, 221] width 464 height 12
click at [570, 222] on li "Готель, розміщення та харчування: Acrotel Athena Palace 5* ,HB, Grand Suite" at bounding box center [481, 221] width 464 height 12
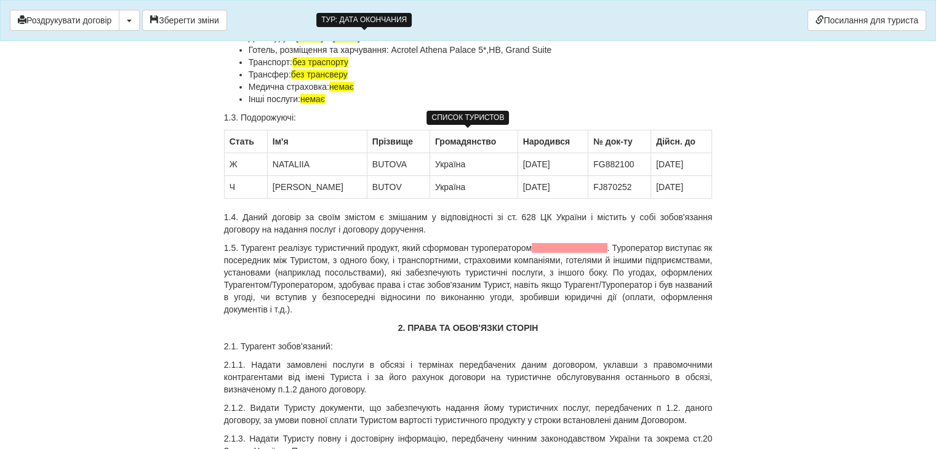
scroll to position [290, 0]
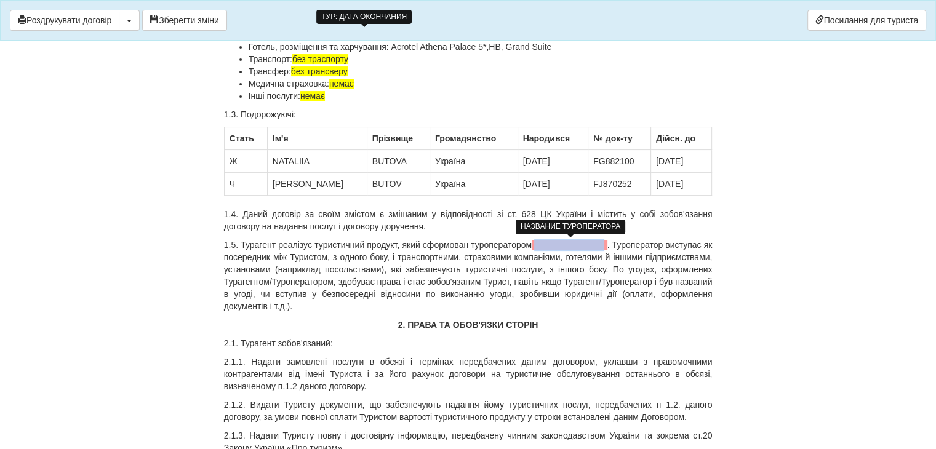
drag, startPoint x: 535, startPoint y: 244, endPoint x: 605, endPoint y: 238, distance: 70.4
click at [605, 240] on span at bounding box center [570, 245] width 76 height 10
drag, startPoint x: 471, startPoint y: 242, endPoint x: 608, endPoint y: 239, distance: 136.6
click at [608, 239] on p "1.5. Турагент реалізує туристичний продукт, який сформован туроператором" at bounding box center [468, 276] width 488 height 74
click at [575, 255] on p "1.5. Турагент реалізує туристичний продукт, який сформован туроператором" at bounding box center [468, 276] width 488 height 74
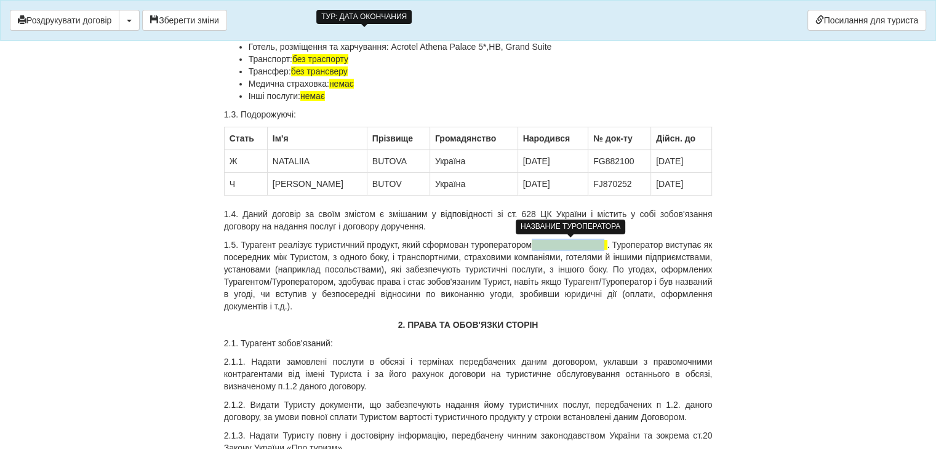
drag, startPoint x: 532, startPoint y: 244, endPoint x: 605, endPoint y: 244, distance: 72.6
click at [605, 244] on p "1.5. Турагент реалізує туристичний продукт, який сформован туроператором" at bounding box center [468, 276] width 488 height 74
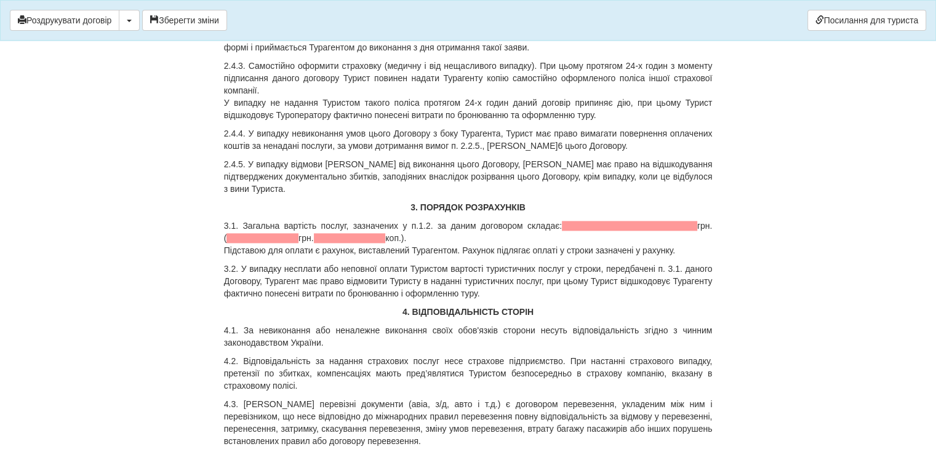
scroll to position [1547, 0]
click at [616, 218] on p "3.1. Загальна вартість послуг, зазначених у п.1.2. за даним договором складає: …" at bounding box center [468, 236] width 488 height 37
drag, startPoint x: 616, startPoint y: 173, endPoint x: 543, endPoint y: 173, distance: 73.2
click at [543, 218] on p "3.1. Загальна вартість послуг, зазначених у п.1.2. за даним договором складає: …" at bounding box center [468, 236] width 488 height 37
click at [602, 218] on p "3.1. Загальна вартість послуг, зазначених у п.1.2. за даним договором складає: …" at bounding box center [468, 236] width 488 height 37
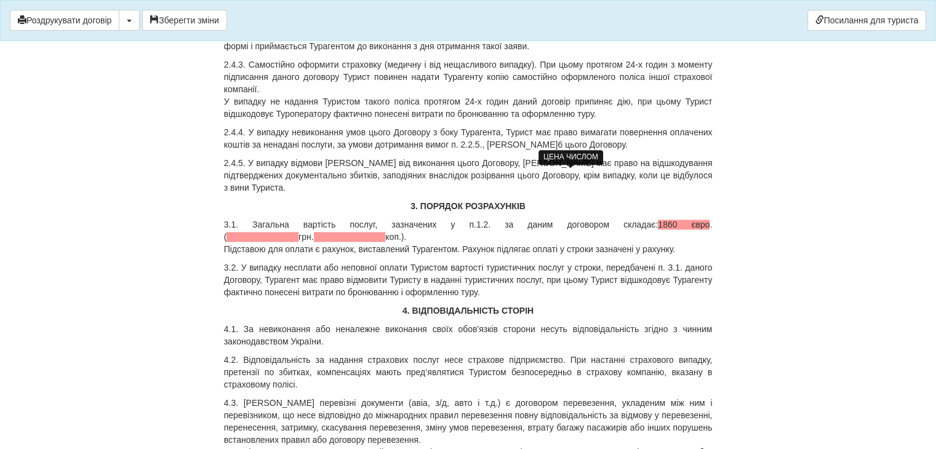
click at [658, 220] on span "1860 євро" at bounding box center [684, 225] width 52 height 10
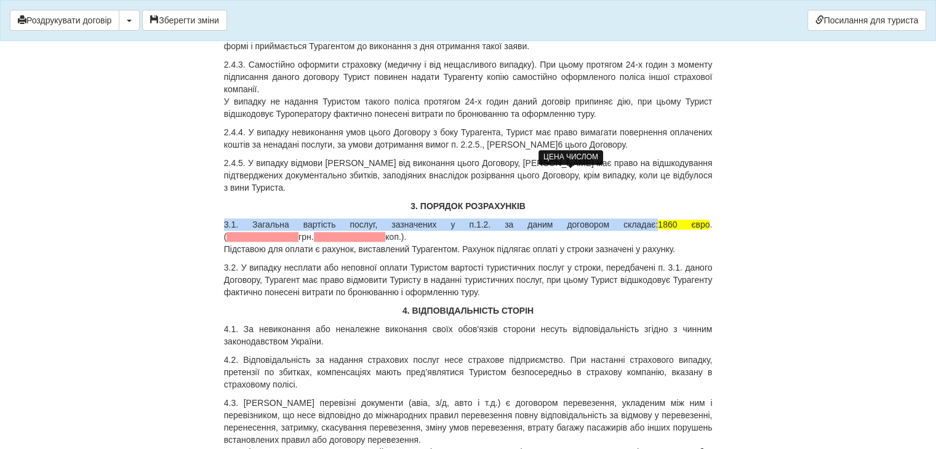
click at [658, 220] on span "1860 євро" at bounding box center [684, 225] width 52 height 10
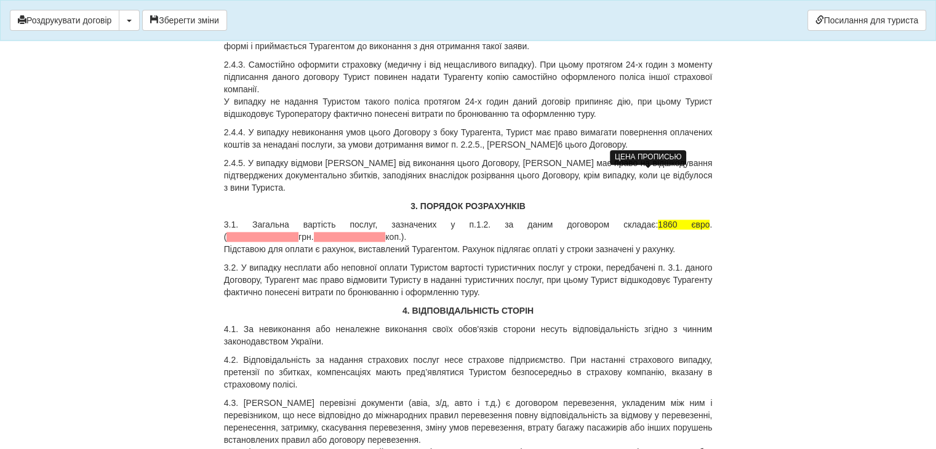
click at [298, 232] on span at bounding box center [262, 237] width 72 height 10
click at [596, 218] on p "3.1. Загальна вартість послуг, зазначених у п.1.2. за даним договором складає: …" at bounding box center [468, 236] width 488 height 37
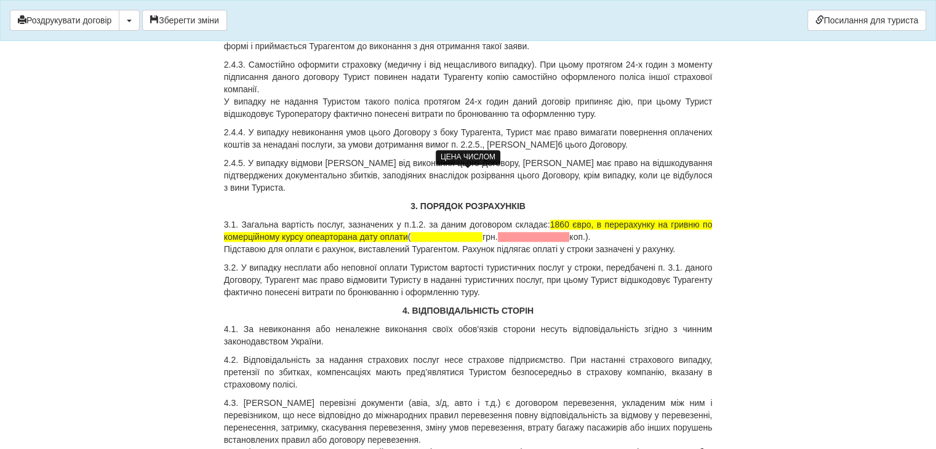
click at [332, 220] on span "1860 євро, в перерахунку на гривню по комерційному курсу опеарторана дату оплати" at bounding box center [468, 231] width 488 height 22
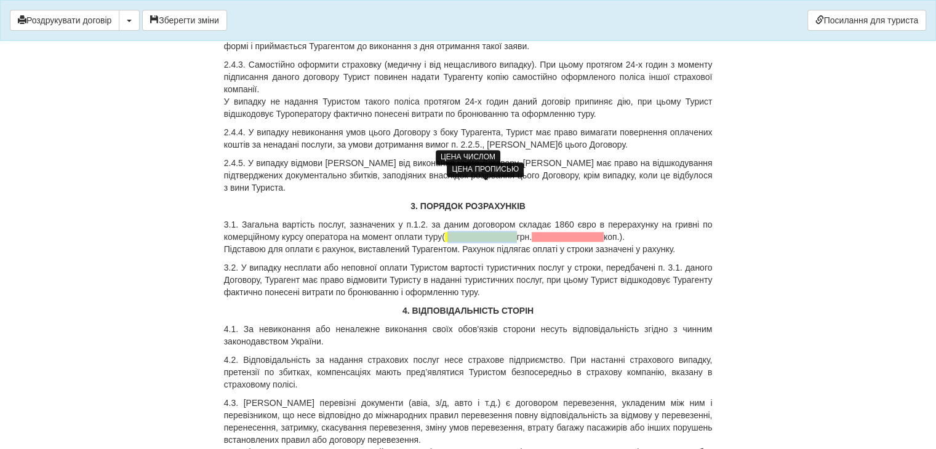
drag, startPoint x: 521, startPoint y: 186, endPoint x: 452, endPoint y: 184, distance: 69.5
click at [452, 218] on p "3.1. Загальна вартість послуг, зазначених у п.1.2. за даним договором складає 1…" at bounding box center [468, 236] width 488 height 37
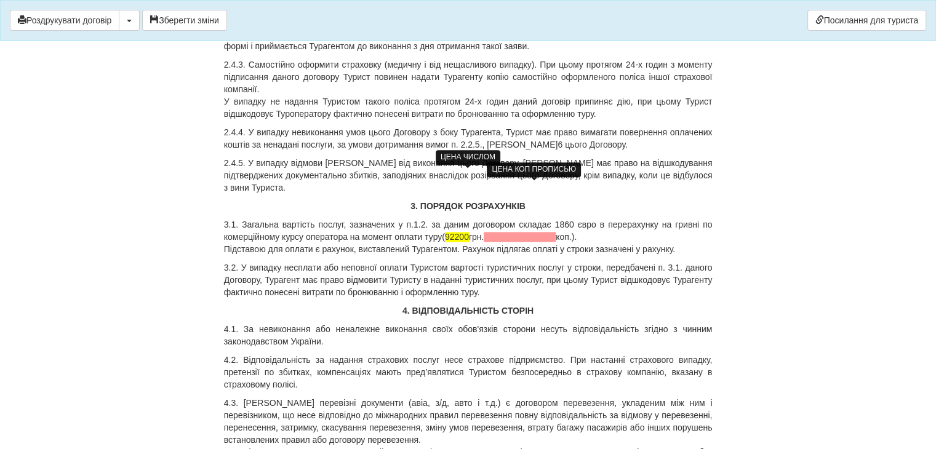
click at [556, 232] on span at bounding box center [520, 237] width 72 height 10
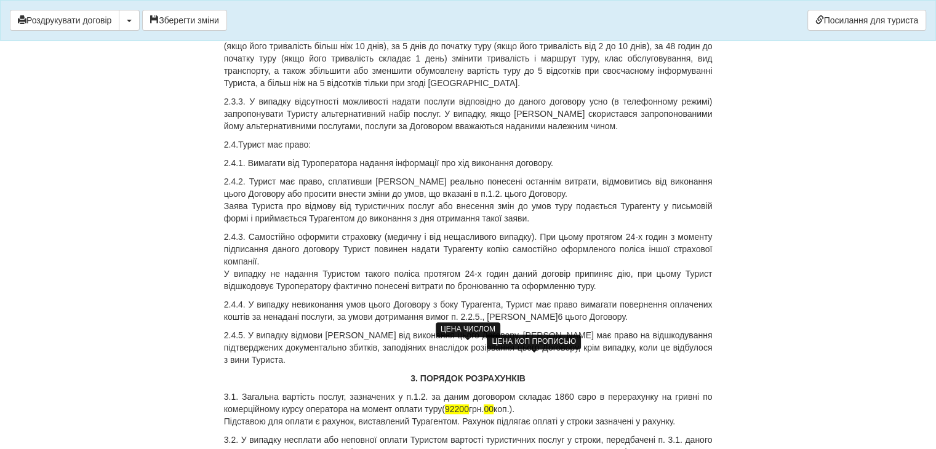
scroll to position [1373, 0]
click at [573, 300] on p "2.4.4. У випадку невиконання умов цього Договору з боку Турагента, Турист має п…" at bounding box center [468, 312] width 488 height 25
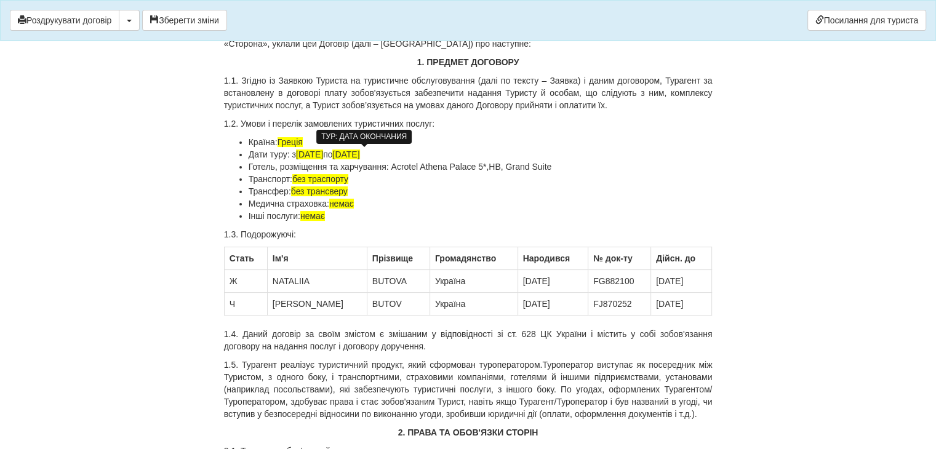
scroll to position [169, 0]
click at [335, 189] on span "без трансверу" at bounding box center [319, 192] width 57 height 10
click at [367, 190] on li "Трансфер: без трансверу" at bounding box center [481, 192] width 464 height 12
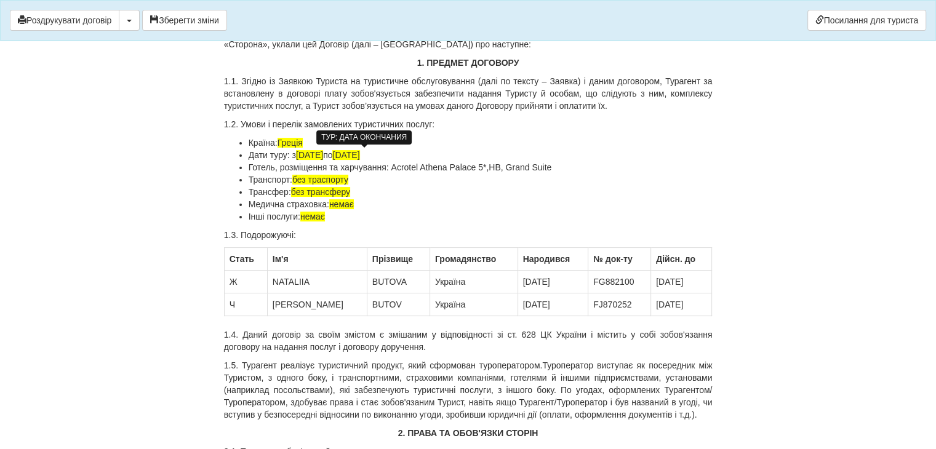
click at [396, 202] on li "Медична страховка: немає" at bounding box center [481, 204] width 464 height 12
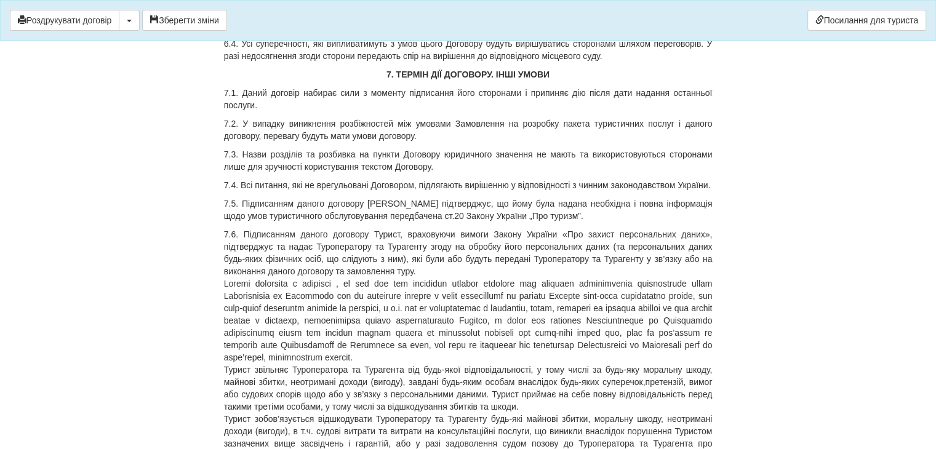
scroll to position [3464, 0]
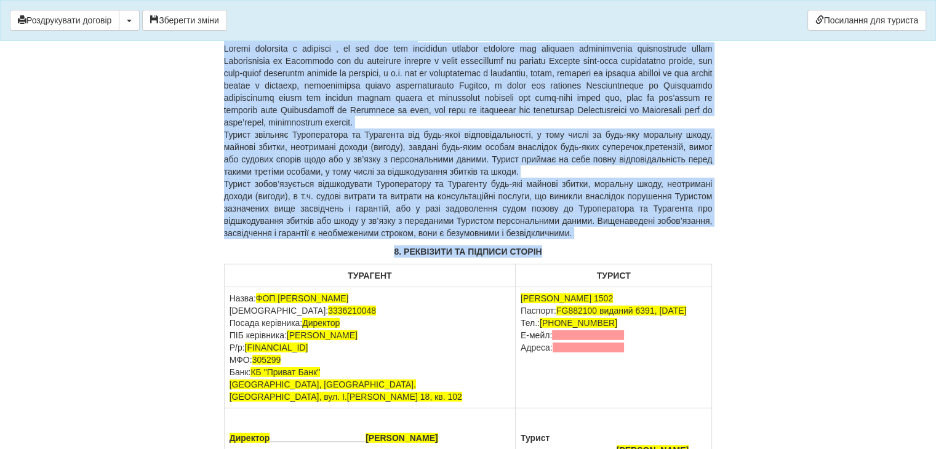
drag, startPoint x: 433, startPoint y: 178, endPoint x: 597, endPoint y: 477, distance: 341.7
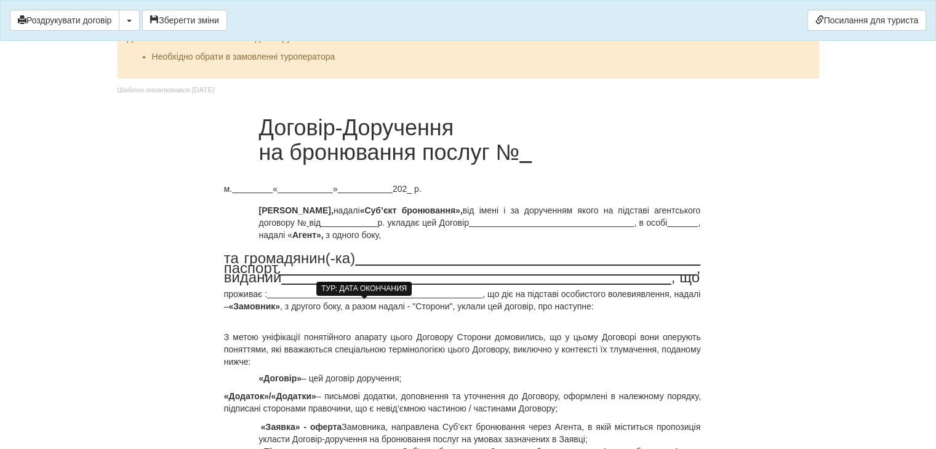
scroll to position [17, 0]
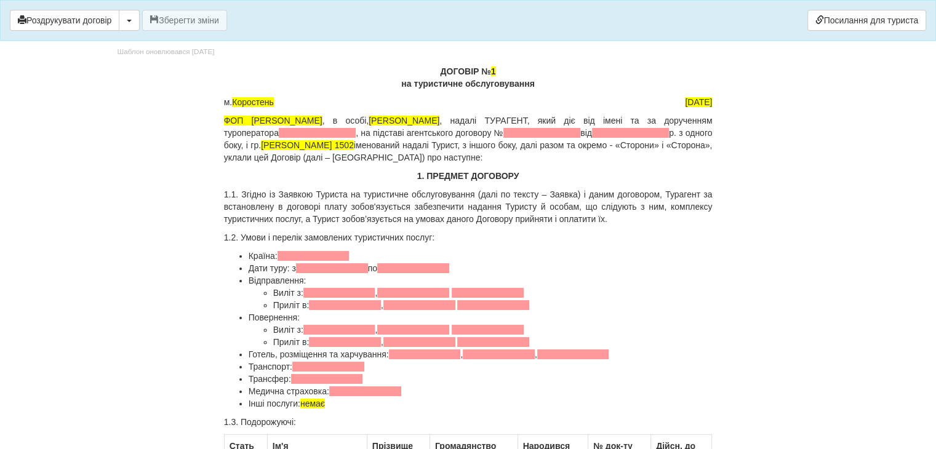
scroll to position [54, 0]
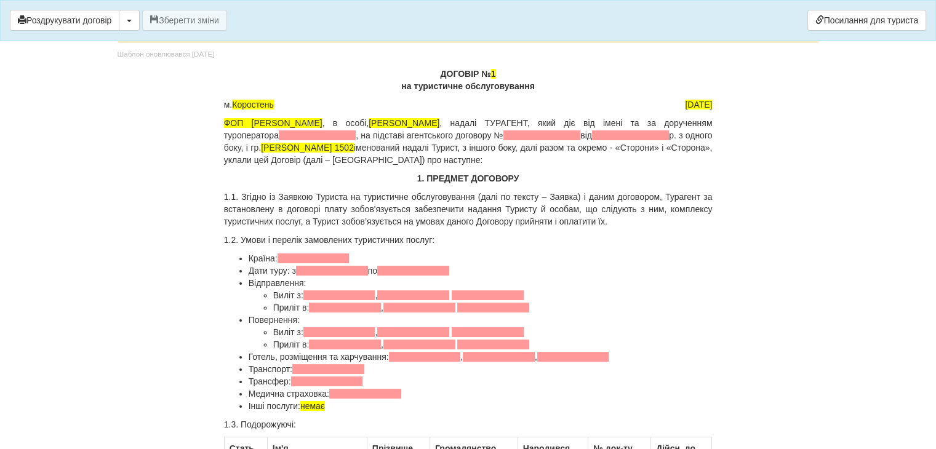
drag, startPoint x: 441, startPoint y: 72, endPoint x: 585, endPoint y: 85, distance: 145.2
click at [585, 85] on p "ДОГОВІР № 1 на туристичне обслуговування" at bounding box center [468, 80] width 488 height 25
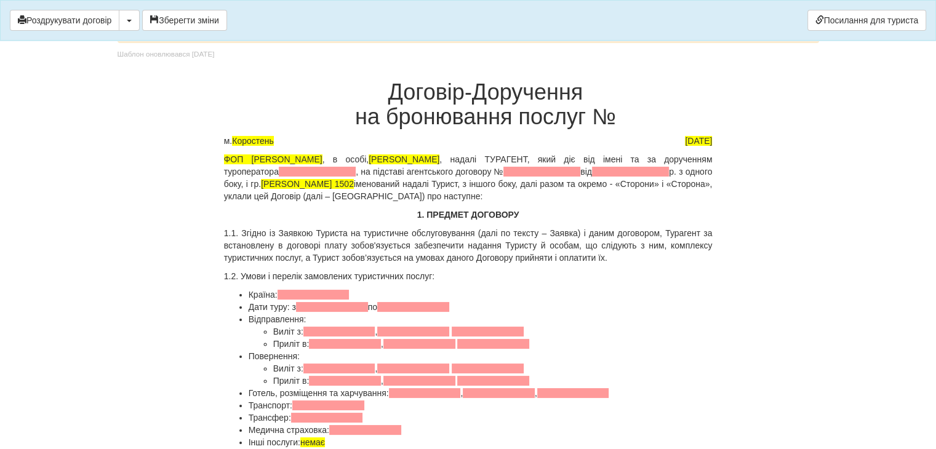
scroll to position [66, 0]
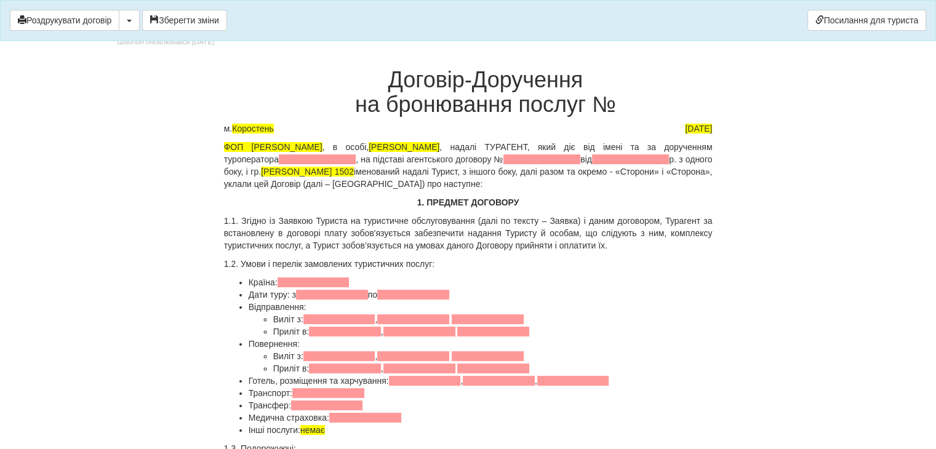
drag, startPoint x: 385, startPoint y: 79, endPoint x: 655, endPoint y: 99, distance: 270.2
click at [655, 99] on h1 "Договір-Доручення на бронювання послуг №" at bounding box center [484, 92] width 453 height 49
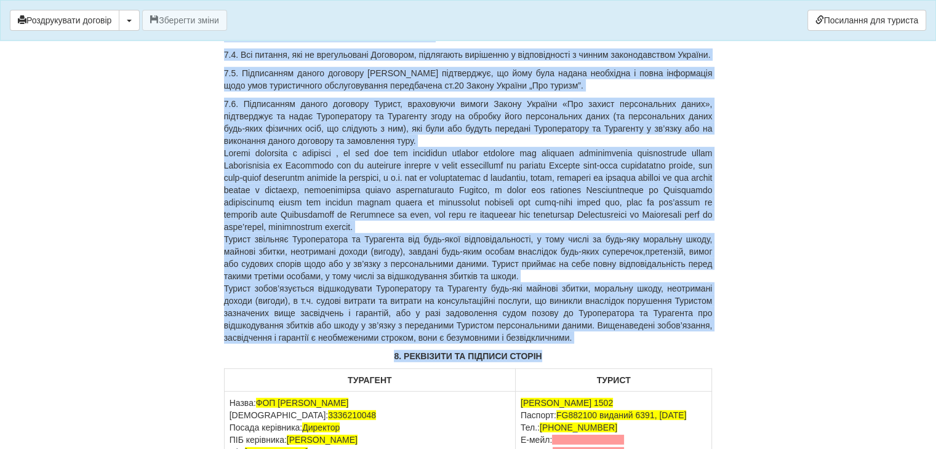
scroll to position [3550, 0]
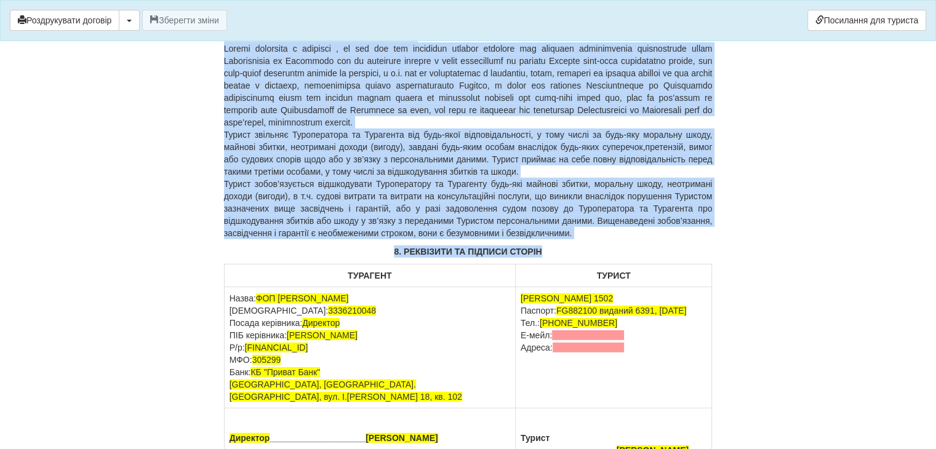
drag, startPoint x: 438, startPoint y: 181, endPoint x: 581, endPoint y: 477, distance: 329.1
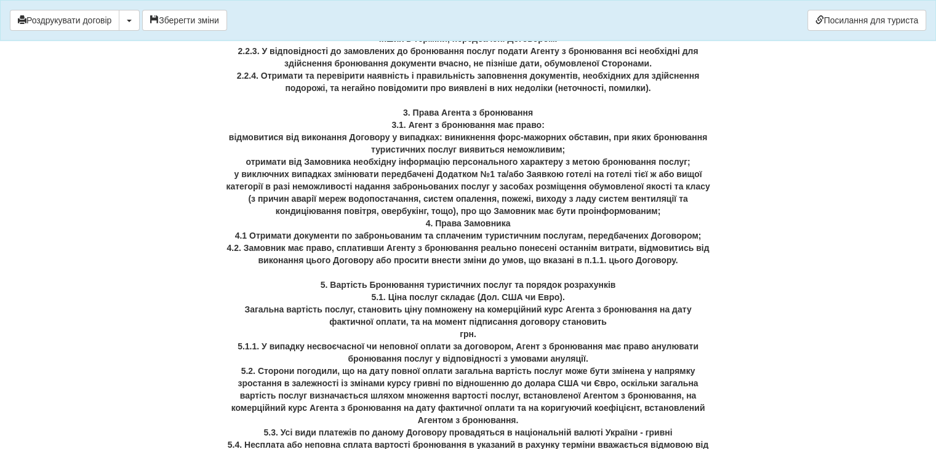
scroll to position [484, 0]
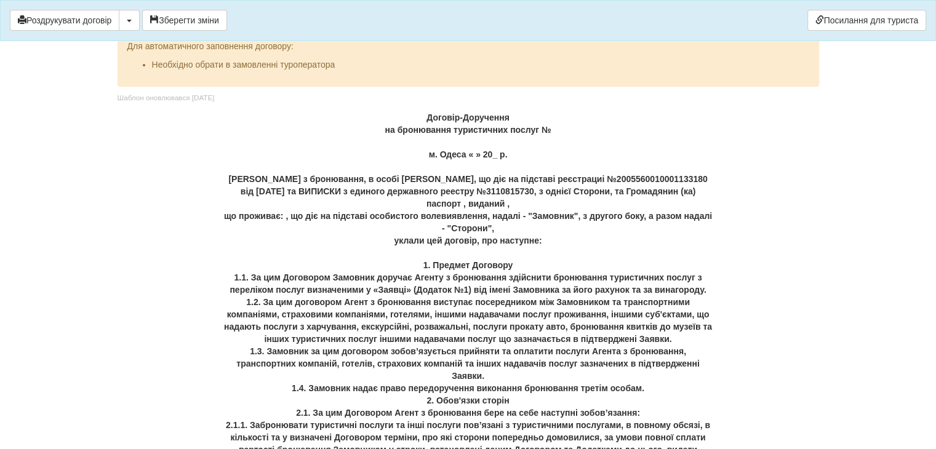
scroll to position [6, 0]
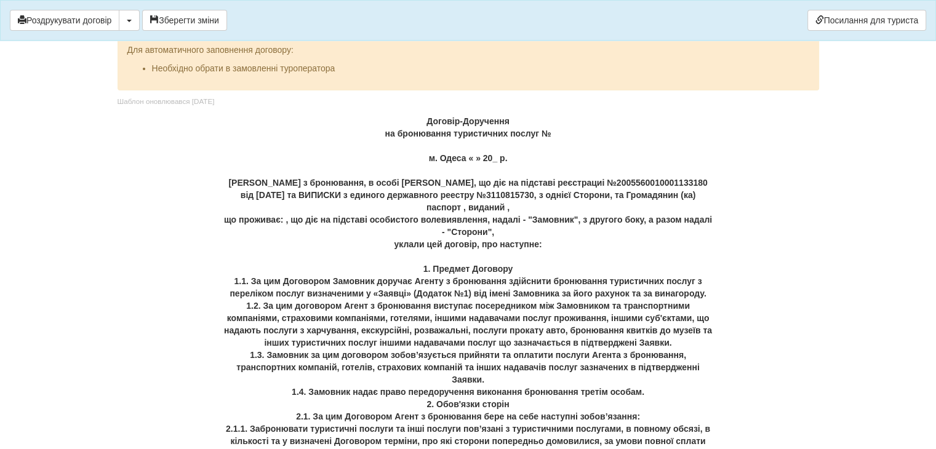
click at [425, 159] on p "Договір-Доручення на бронювання туристичних послуг № м. Одеса « » 20_ р. ФОП Пе…" at bounding box center [468, 429] width 488 height 628
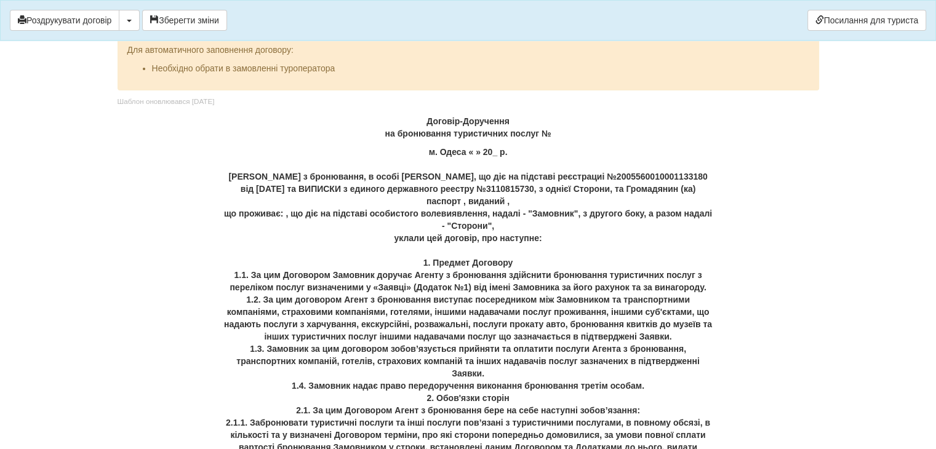
scroll to position [0, 0]
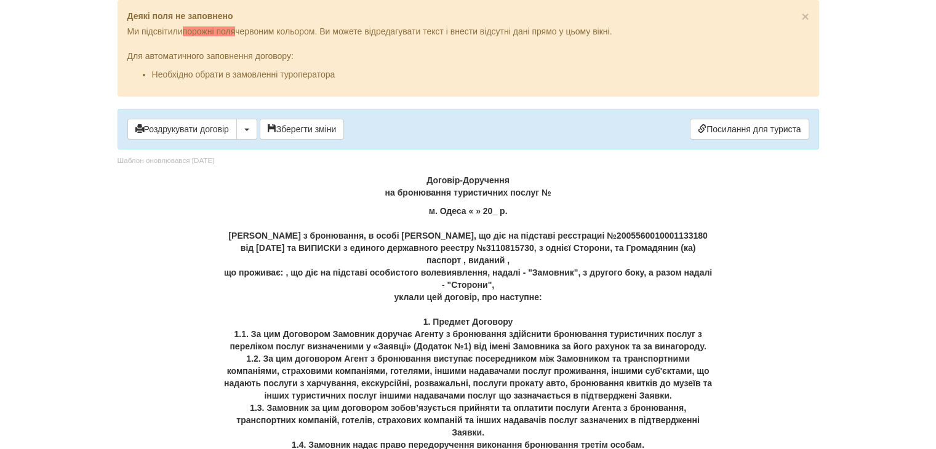
click at [554, 193] on p "Договір-Доручення на бронювання туристичних послуг №" at bounding box center [468, 186] width 488 height 25
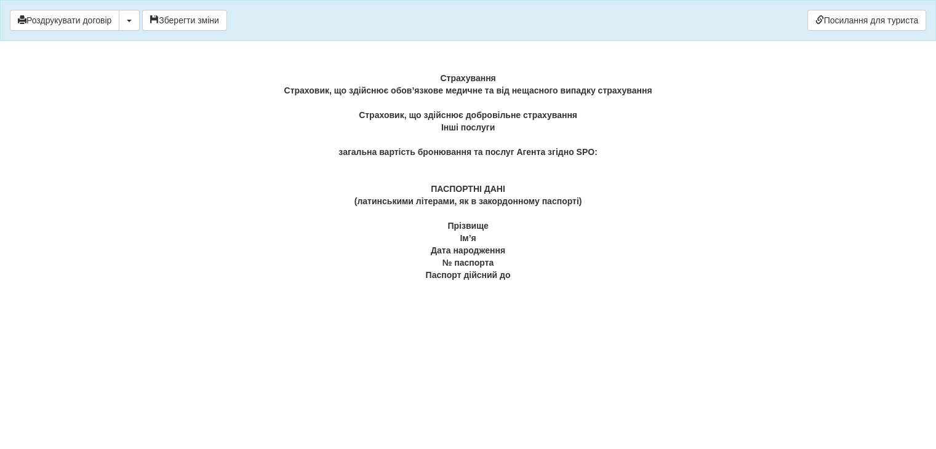
scroll to position [3118, 0]
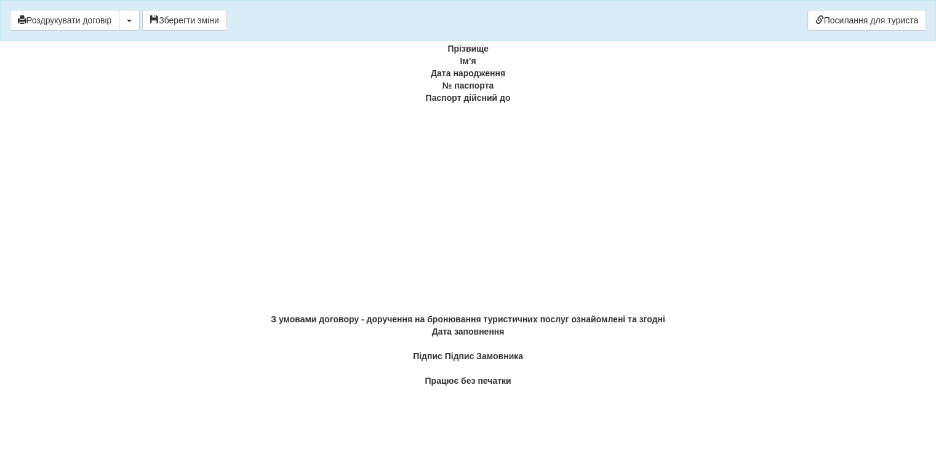
drag, startPoint x: 423, startPoint y: 180, endPoint x: 628, endPoint y: 477, distance: 360.9
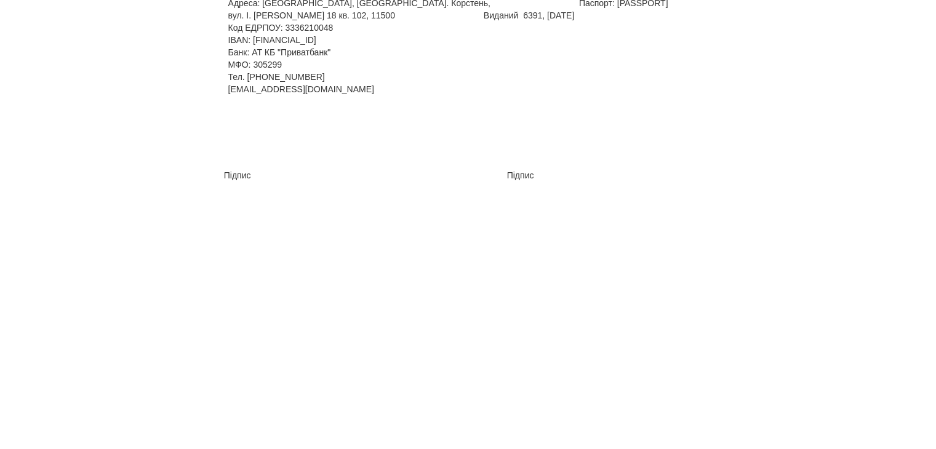
scroll to position [0, 0]
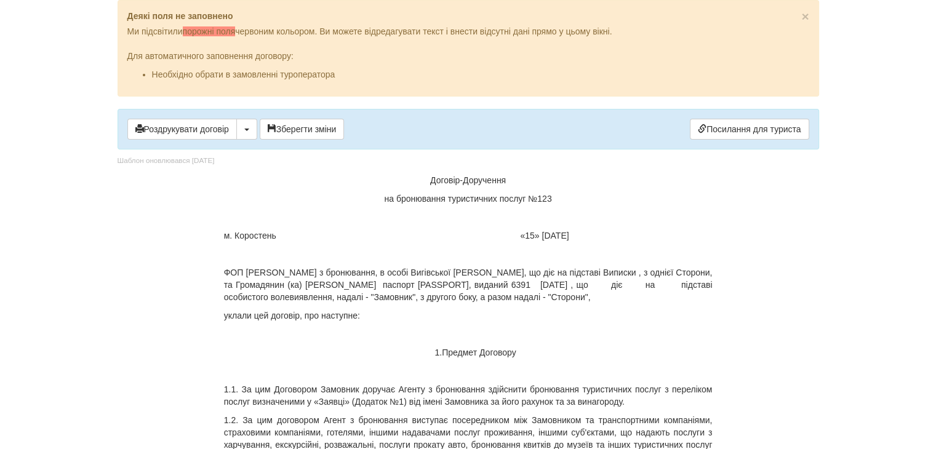
click at [498, 233] on p "м. Коростень «15» серпня 2025 р." at bounding box center [468, 235] width 488 height 12
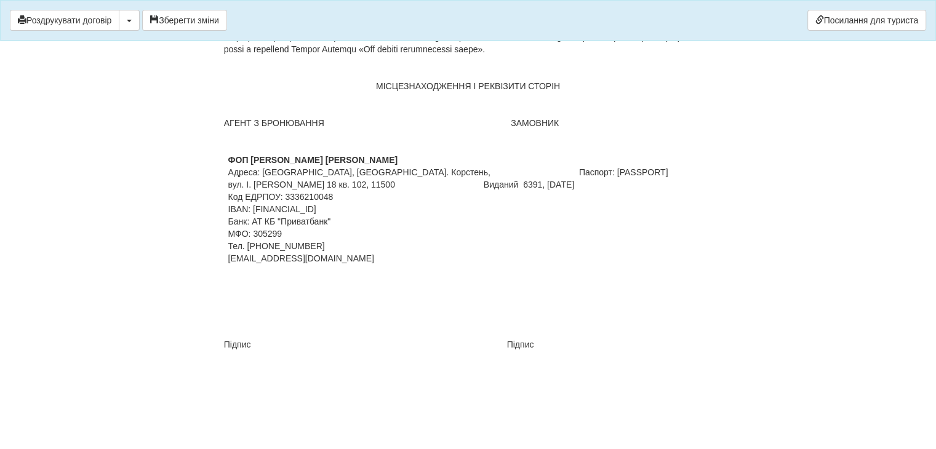
scroll to position [2892, 0]
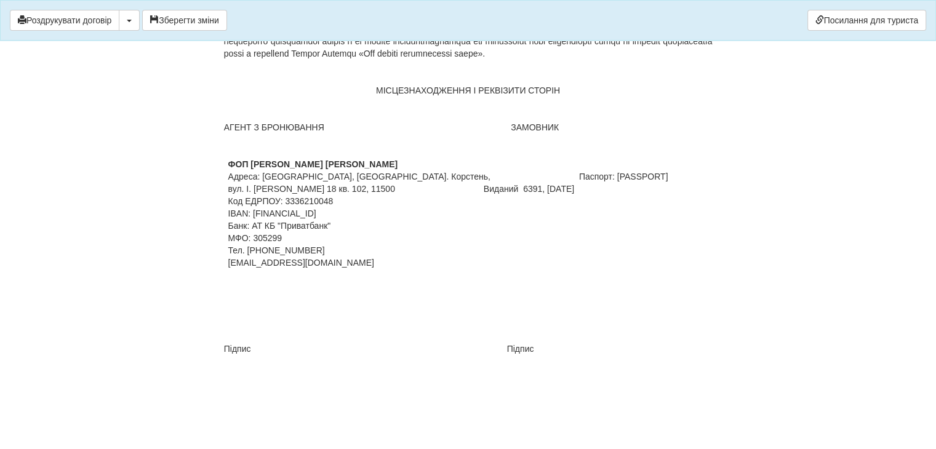
click at [487, 229] on p "вул. І. Котляревського 18 кв. 102, 11500 Виданий 6391, 06.11.2017 Код ЕДРПОУ: 3…" at bounding box center [468, 214] width 480 height 62
click at [500, 214] on p "вул. І. Котляревського 18 кв. 102, 11500 Виданий 6391, 06.11.2017 Код ЕДРПОУ: 3…" at bounding box center [468, 214] width 480 height 62
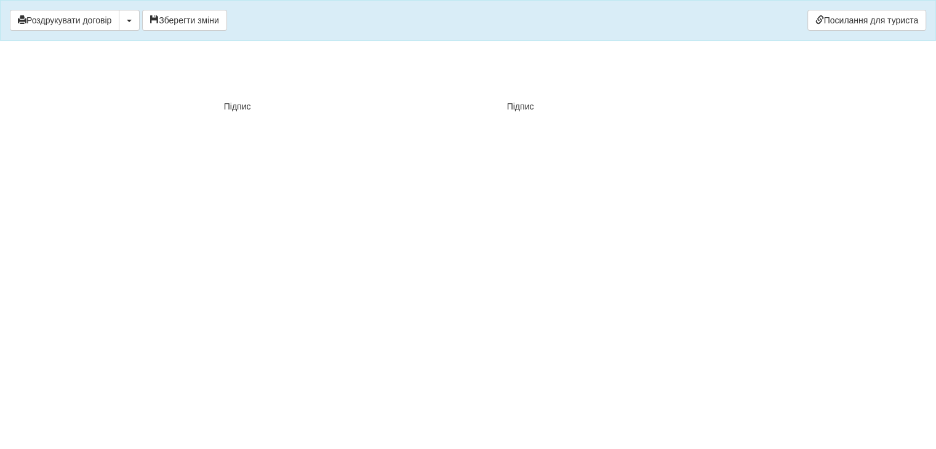
scroll to position [3139, 0]
click at [298, 329] on p at bounding box center [468, 323] width 488 height 12
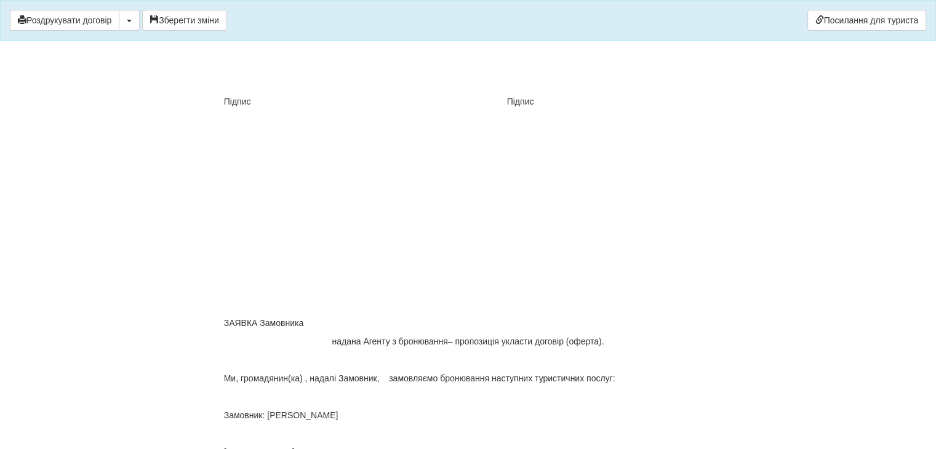
click at [225, 329] on p "ЗАЯВК А Замовника" at bounding box center [468, 323] width 488 height 12
click at [348, 181] on p at bounding box center [468, 175] width 488 height 12
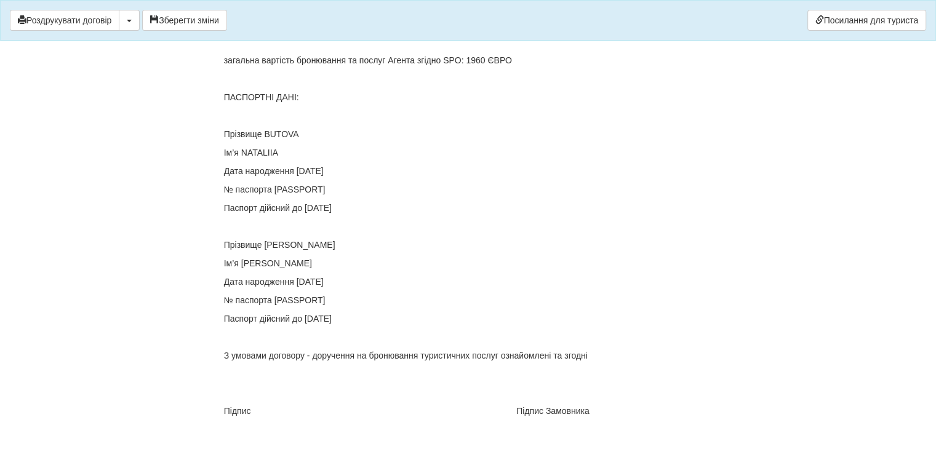
scroll to position [3886, 0]
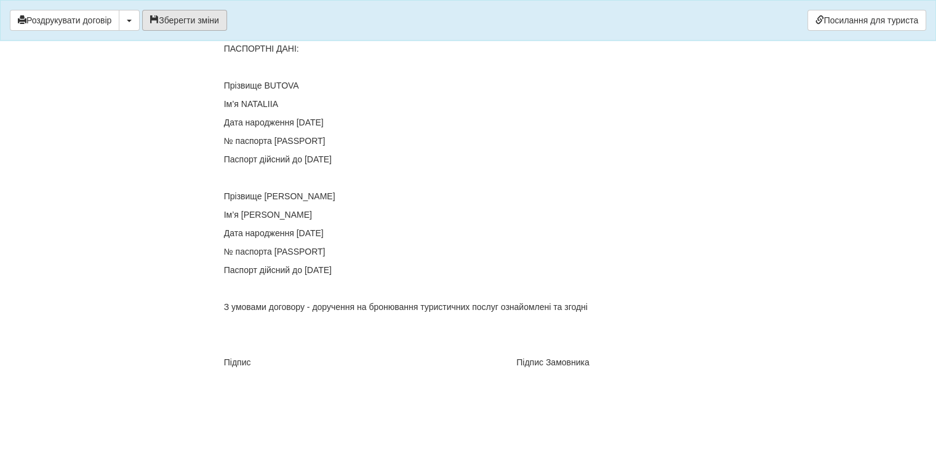
click at [188, 26] on button "Зберегти зміни" at bounding box center [184, 20] width 85 height 21
click at [129, 25] on button "button" at bounding box center [129, 20] width 21 height 21
click at [143, 49] on link "Скачати PDF" at bounding box center [167, 46] width 97 height 20
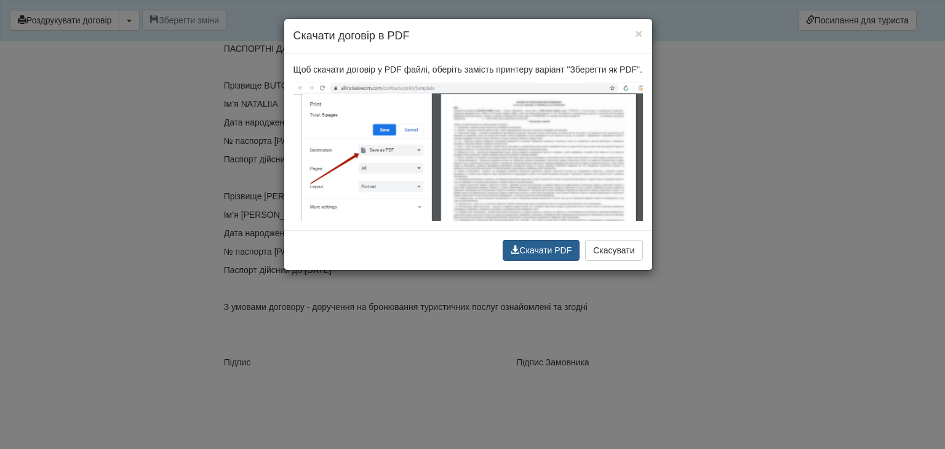
click at [571, 253] on button "Скачати PDF" at bounding box center [541, 250] width 77 height 21
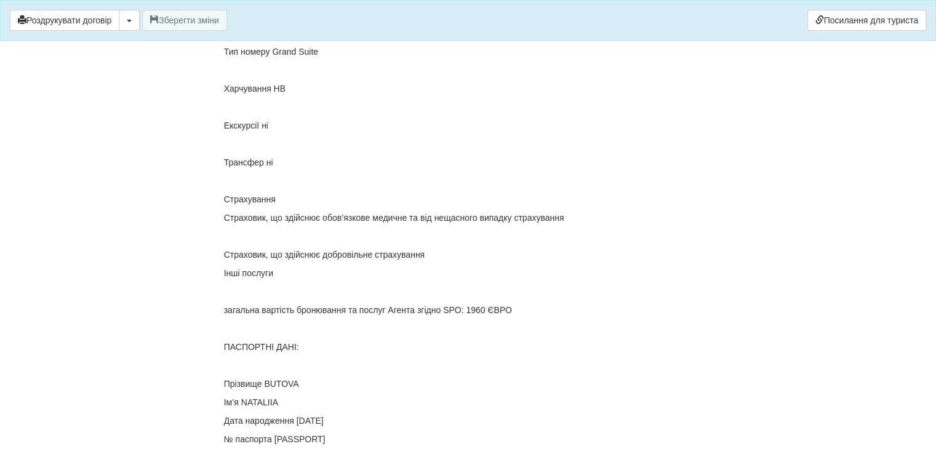
scroll to position [3566, 0]
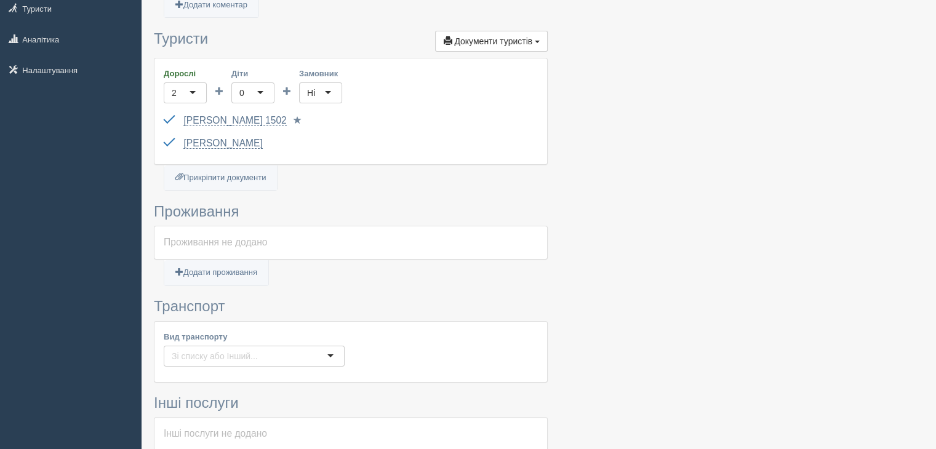
scroll to position [186, 0]
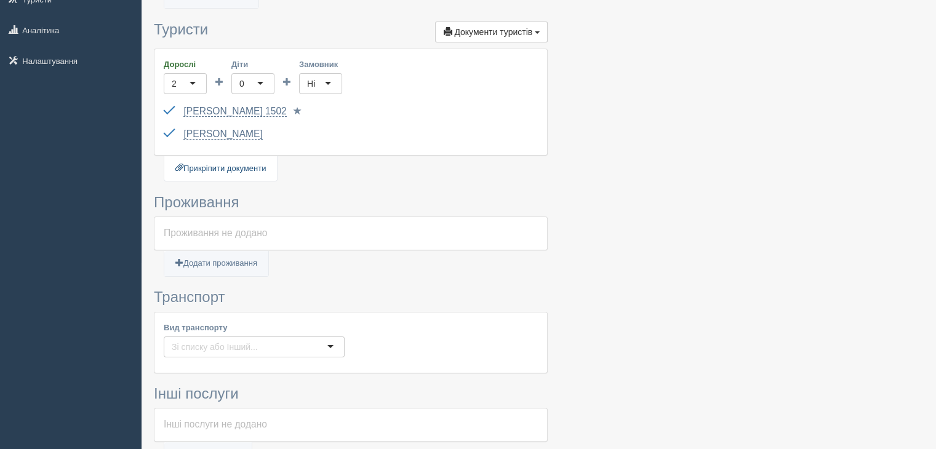
click at [246, 173] on link "Прикріпити документи" at bounding box center [220, 168] width 113 height 25
type input "C:\fakepath\ДОГОВІР.pdf"
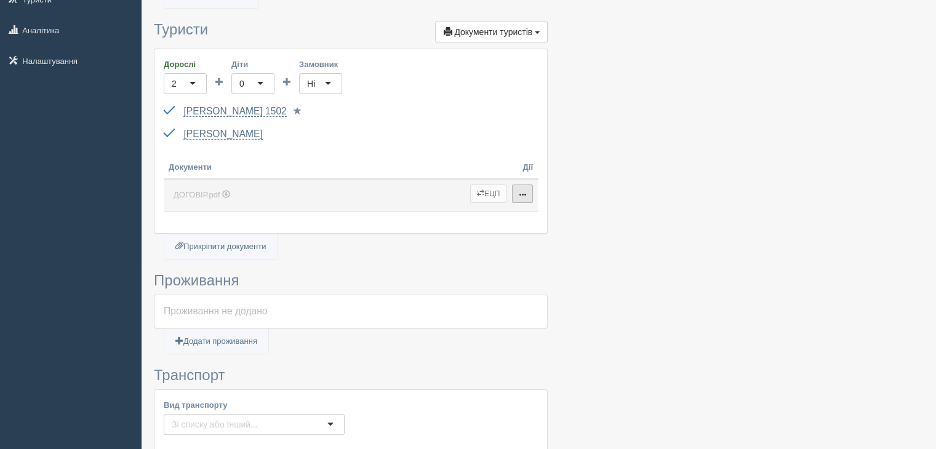
click at [530, 192] on button "button" at bounding box center [522, 194] width 21 height 18
click at [479, 195] on span "button" at bounding box center [480, 192] width 7 height 7
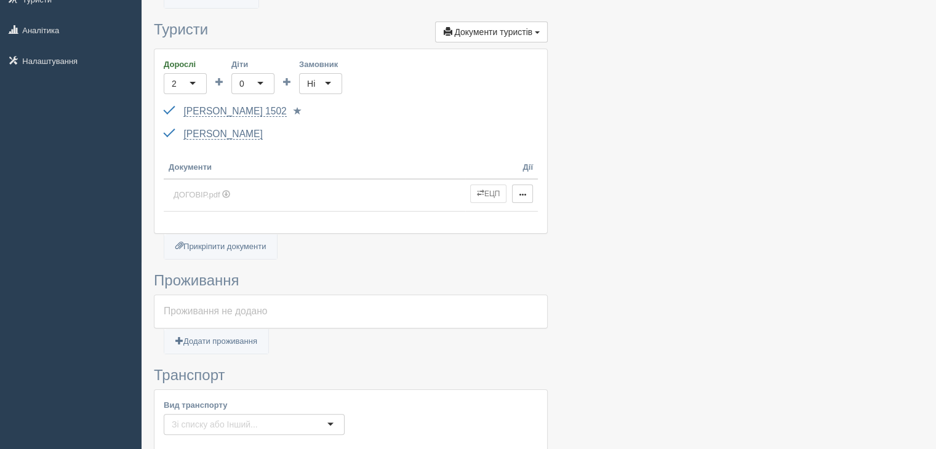
click at [527, 167] on th "Дії" at bounding box center [501, 162] width 73 height 33
click at [431, 194] on link "ДОГОВІР.pdf" at bounding box center [315, 196] width 292 height 22
click at [490, 195] on button "ЕЦП" at bounding box center [488, 194] width 37 height 18
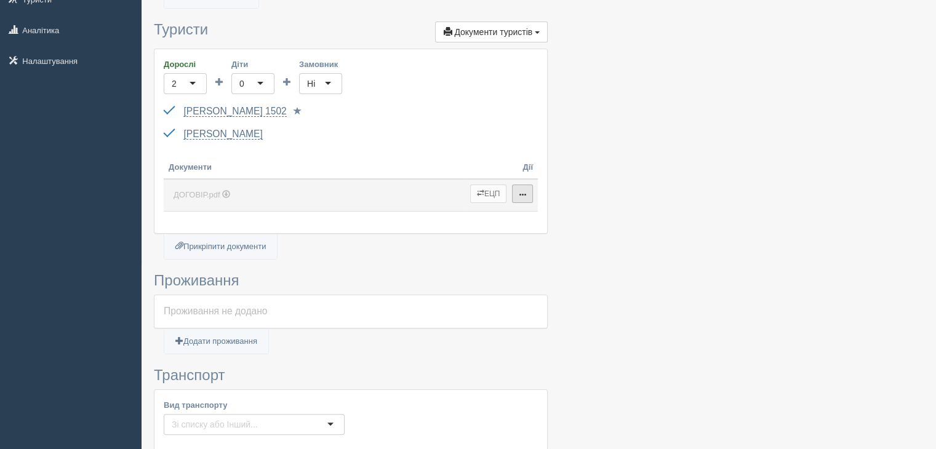
click at [525, 194] on span "button" at bounding box center [522, 194] width 7 height 7
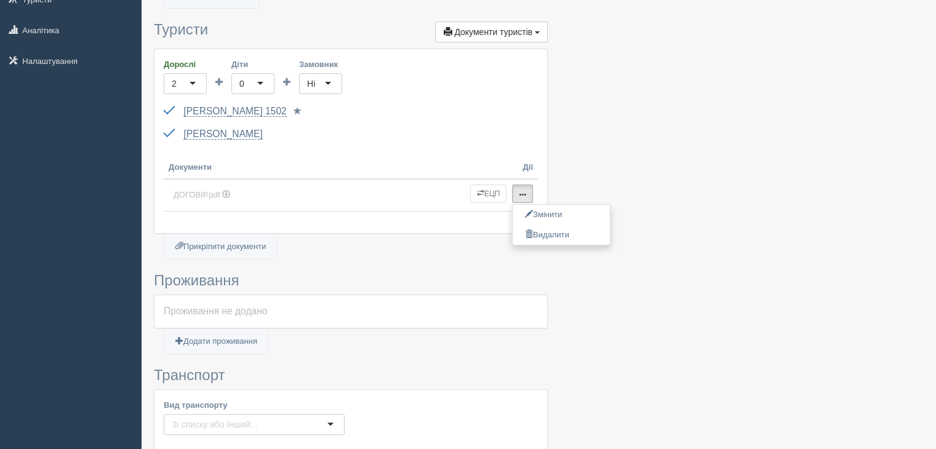
click at [629, 192] on div at bounding box center [539, 280] width 770 height 850
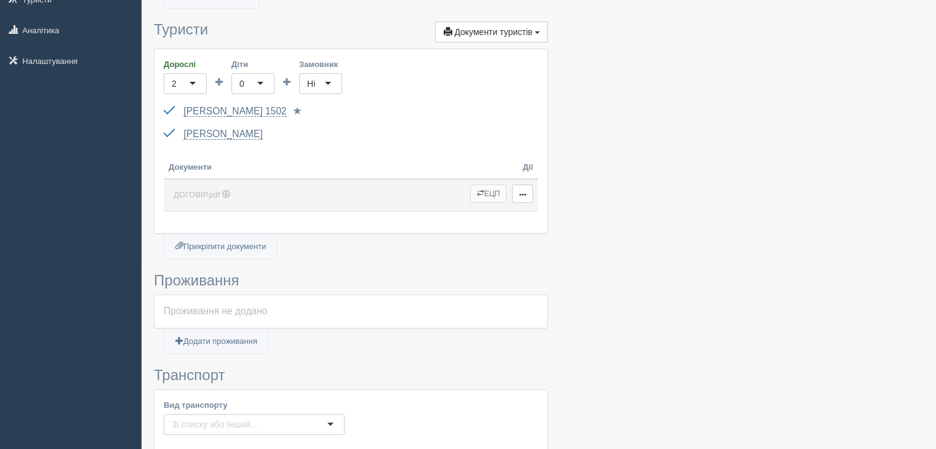
click at [467, 189] on td "ЕЦП Змінити Видалити Повернути" at bounding box center [501, 195] width 73 height 32
click at [481, 190] on span "button" at bounding box center [480, 192] width 7 height 7
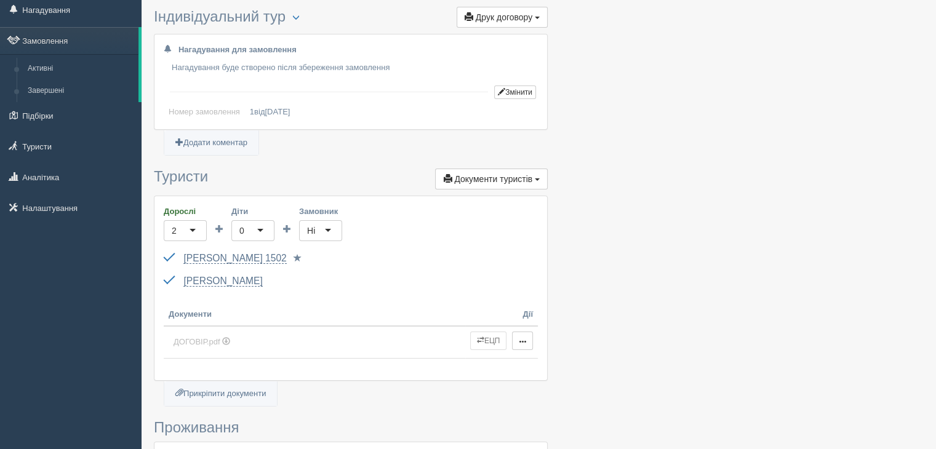
scroll to position [41, 0]
click at [36, 209] on link "Налаштування" at bounding box center [71, 206] width 142 height 27
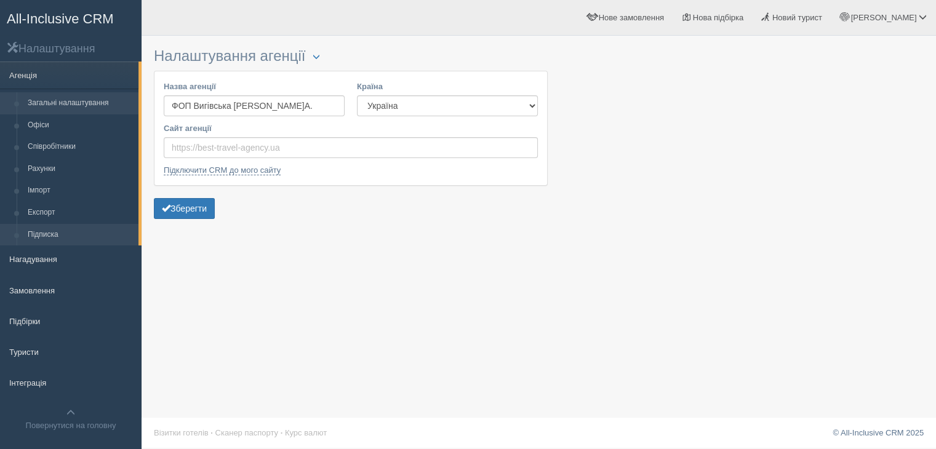
click at [57, 229] on link "Підписка" at bounding box center [80, 235] width 116 height 22
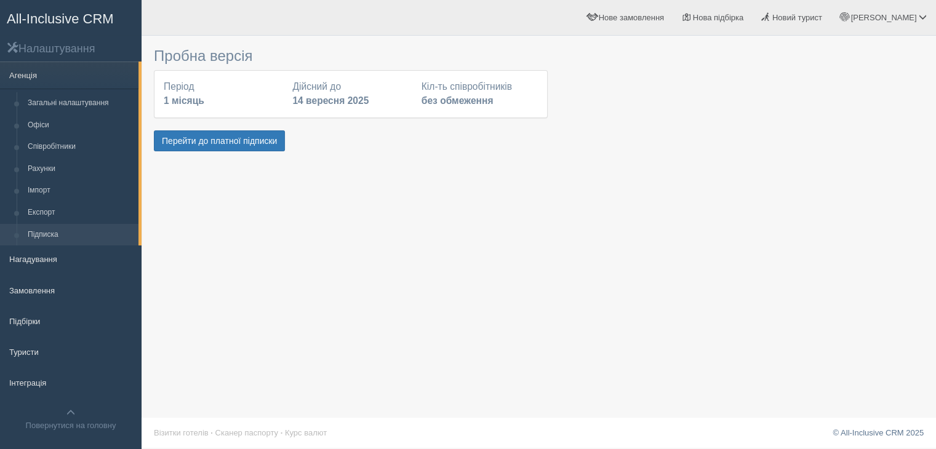
scroll to position [15, 0]
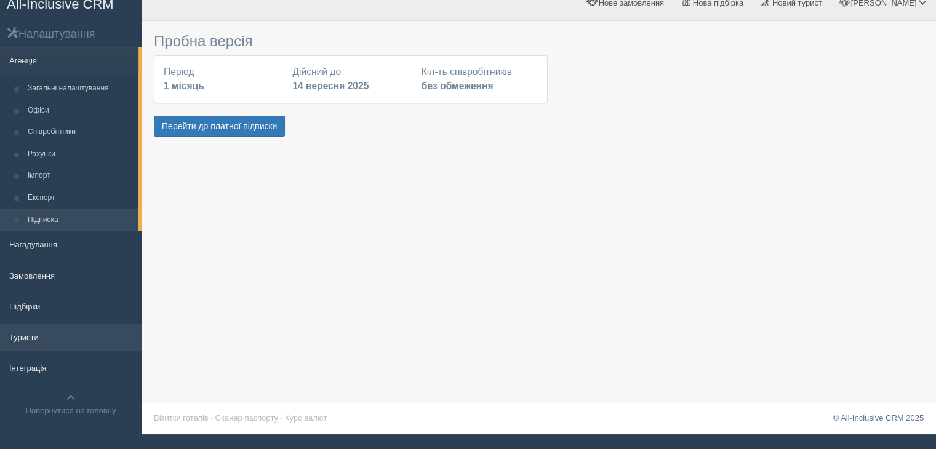
click at [39, 334] on link "Туристи" at bounding box center [71, 337] width 142 height 27
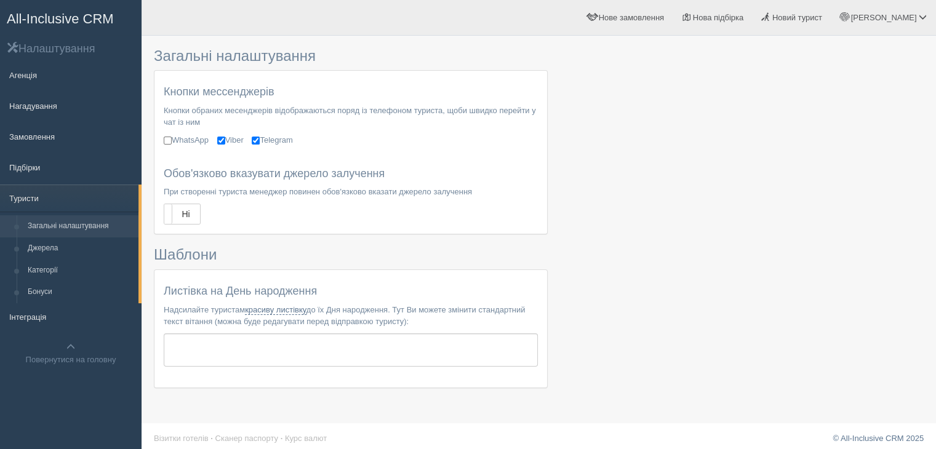
scroll to position [7, 0]
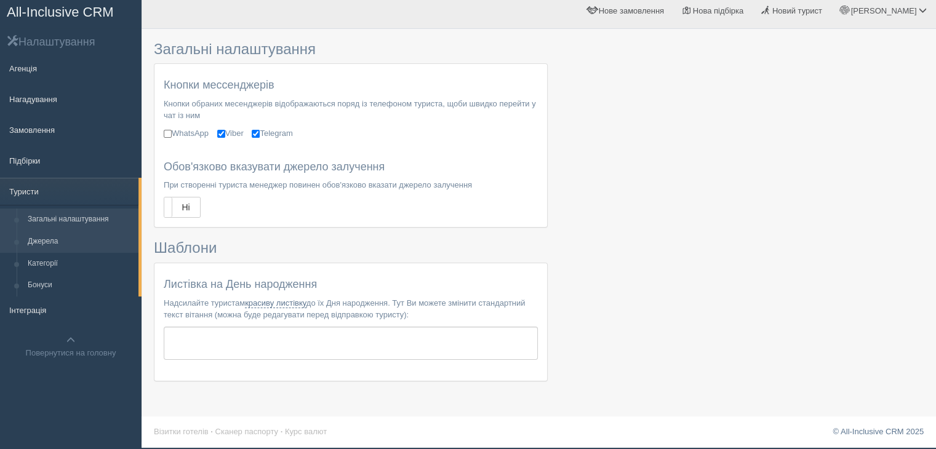
click at [70, 241] on link "Джерела" at bounding box center [80, 242] width 116 height 22
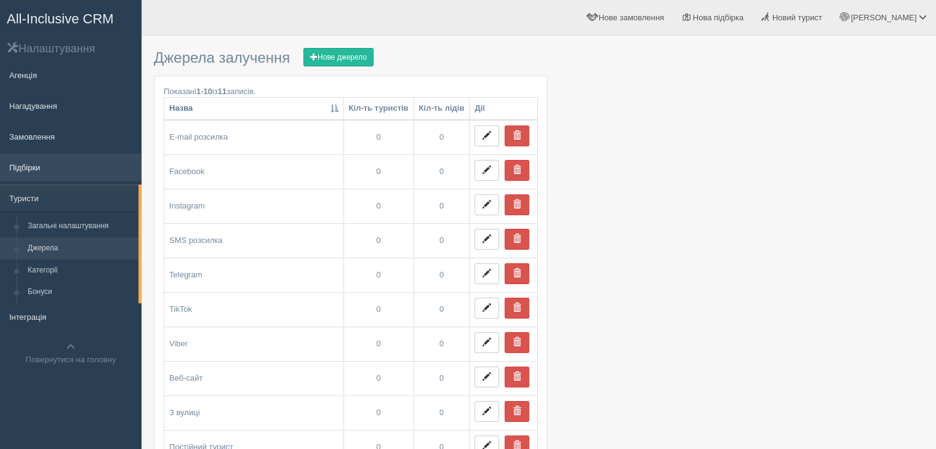
click at [66, 170] on link "Підбірки" at bounding box center [71, 167] width 142 height 27
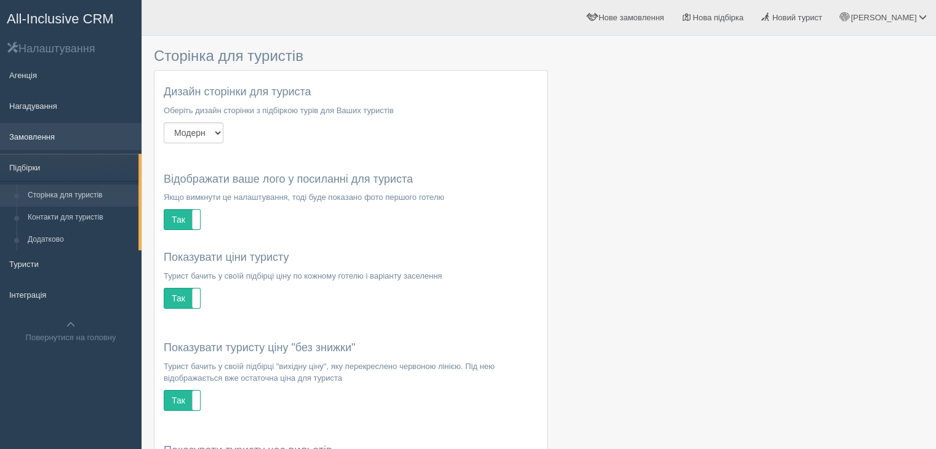
click at [55, 132] on link "Замовлення" at bounding box center [71, 136] width 142 height 27
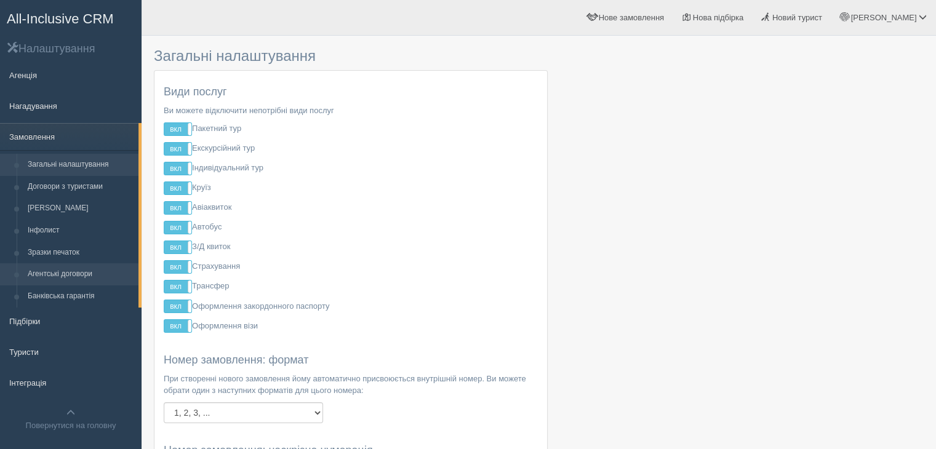
click at [61, 268] on link "Агентські договори" at bounding box center [80, 274] width 116 height 22
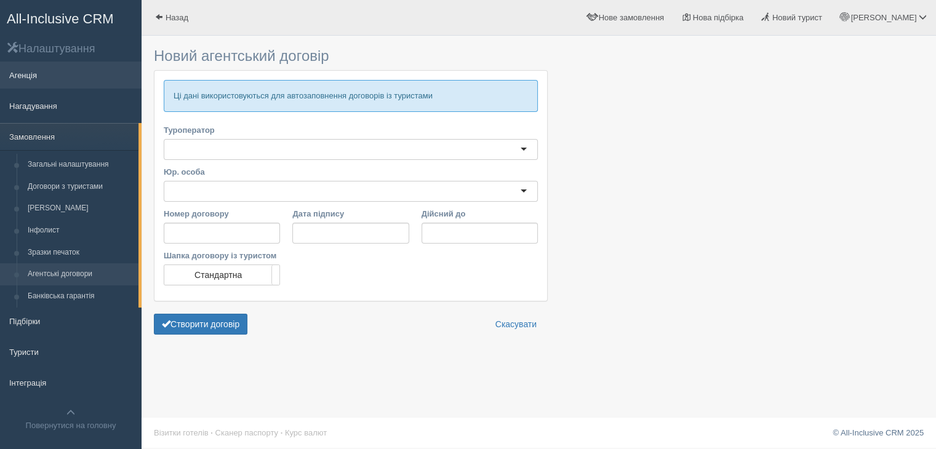
click at [60, 68] on link "Агенція" at bounding box center [71, 75] width 142 height 27
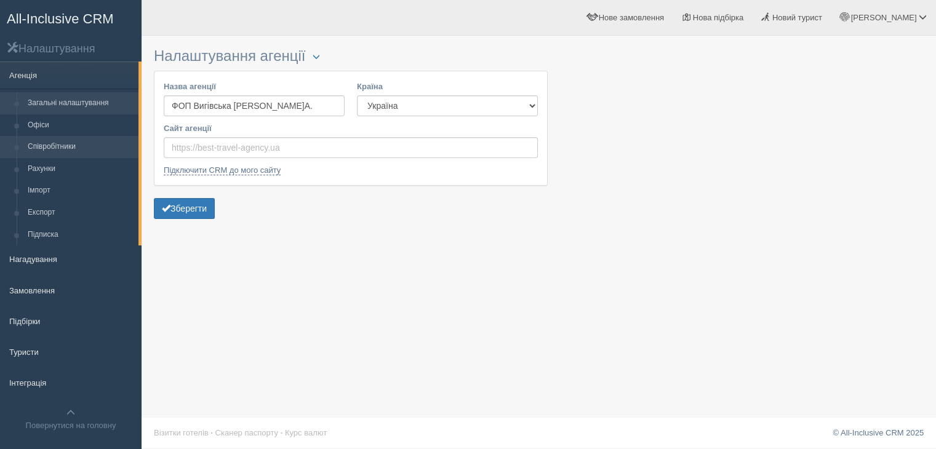
click at [62, 143] on link "Співробітники" at bounding box center [80, 147] width 116 height 22
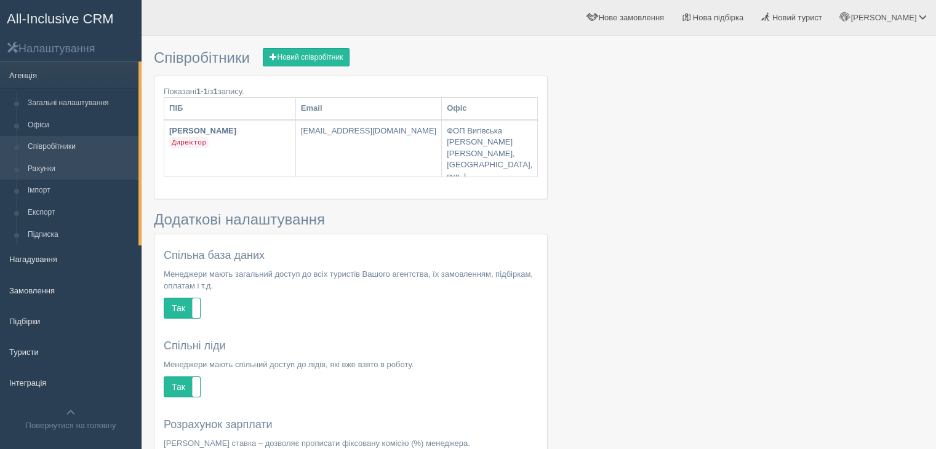
click at [81, 170] on link "Рахунки" at bounding box center [80, 169] width 116 height 22
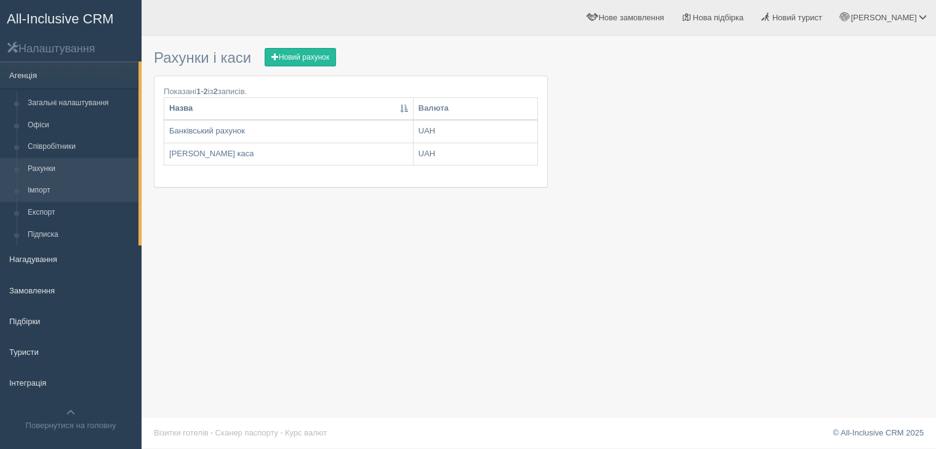
click at [62, 191] on link "Імпорт" at bounding box center [80, 191] width 116 height 22
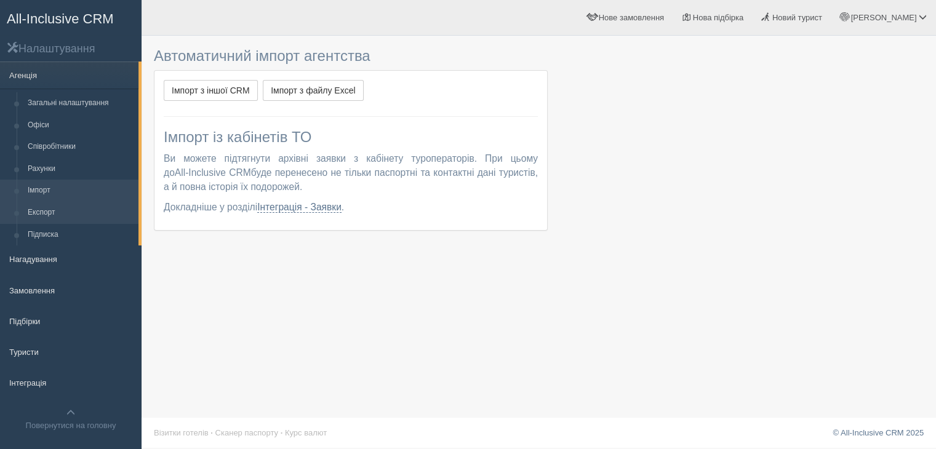
click at [56, 217] on link "Експорт" at bounding box center [80, 213] width 116 height 22
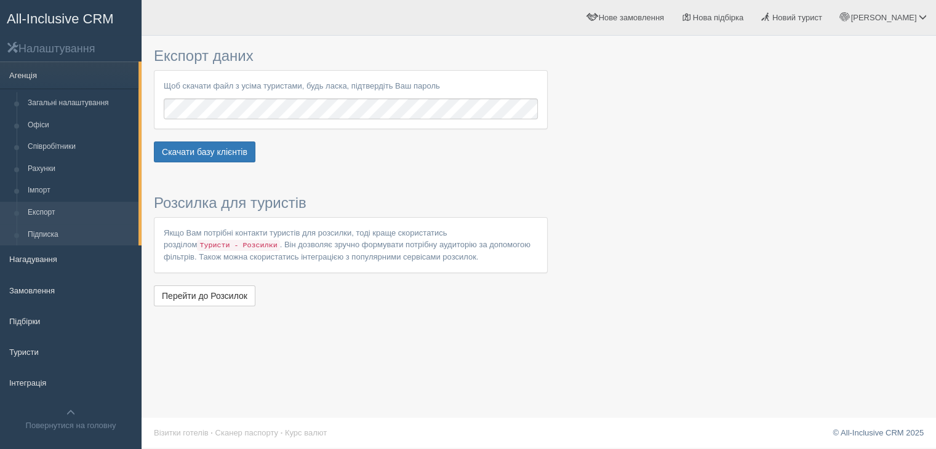
click at [54, 237] on link "Підписка" at bounding box center [80, 235] width 116 height 22
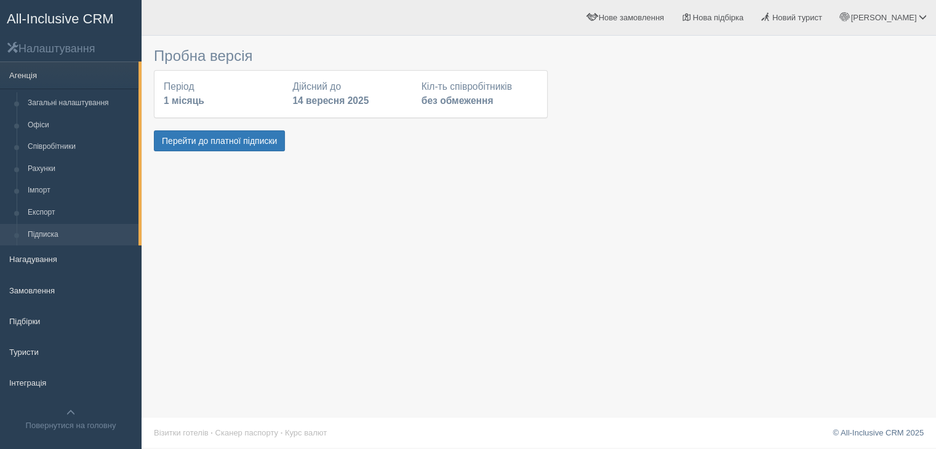
scroll to position [15, 0]
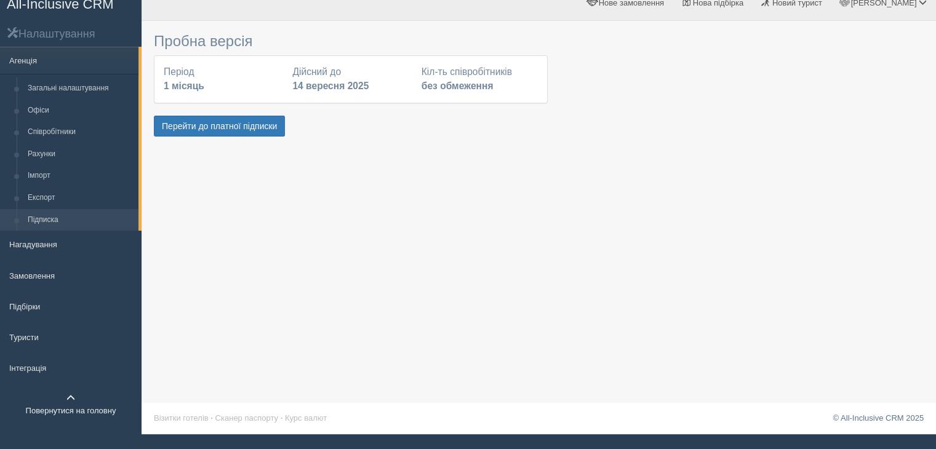
click at [69, 409] on link "Повернутися на головну" at bounding box center [71, 404] width 142 height 39
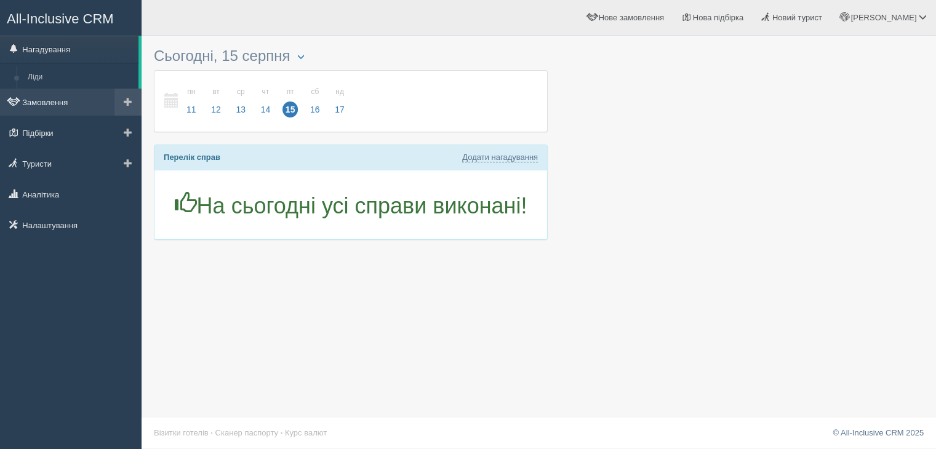
click at [64, 105] on link "Замовлення" at bounding box center [71, 102] width 142 height 27
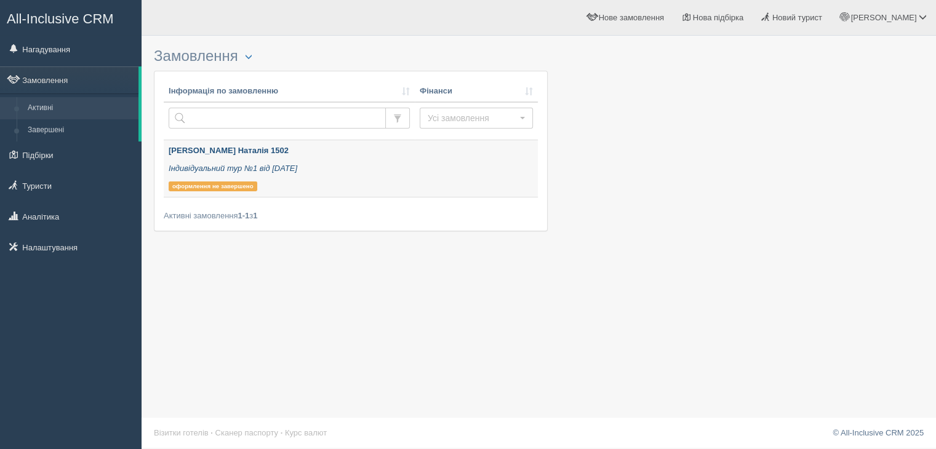
click at [254, 158] on div "Бутова Наталія 1502 Індивідуальний тур №1 від 14.08.2025 оформлення не завершено" at bounding box center [289, 168] width 241 height 47
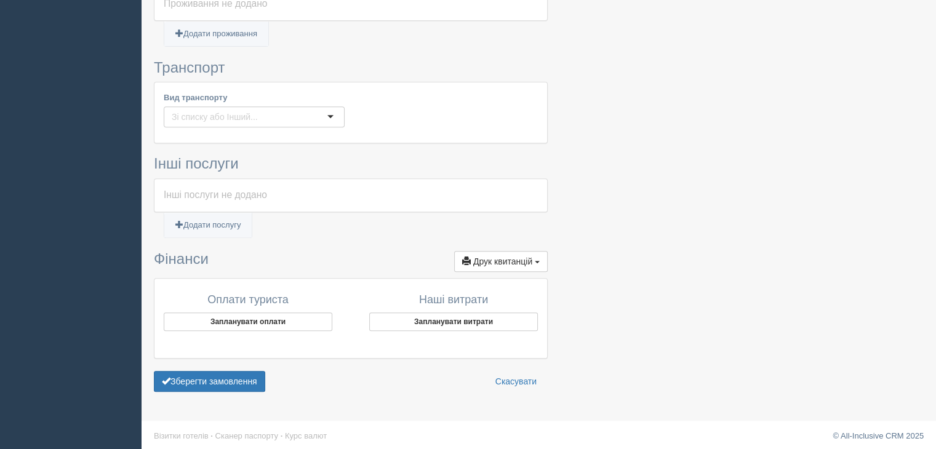
scroll to position [495, 0]
click at [248, 383] on button "Зберегти замовлення" at bounding box center [209, 380] width 111 height 21
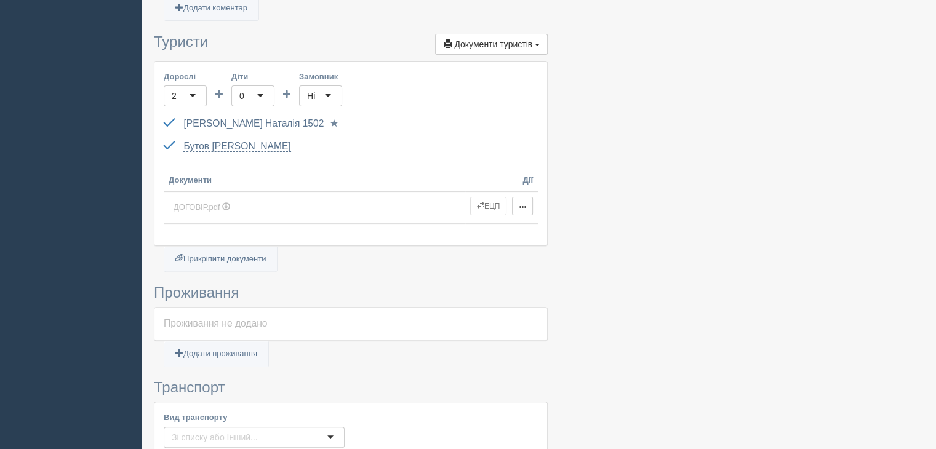
scroll to position [332, 0]
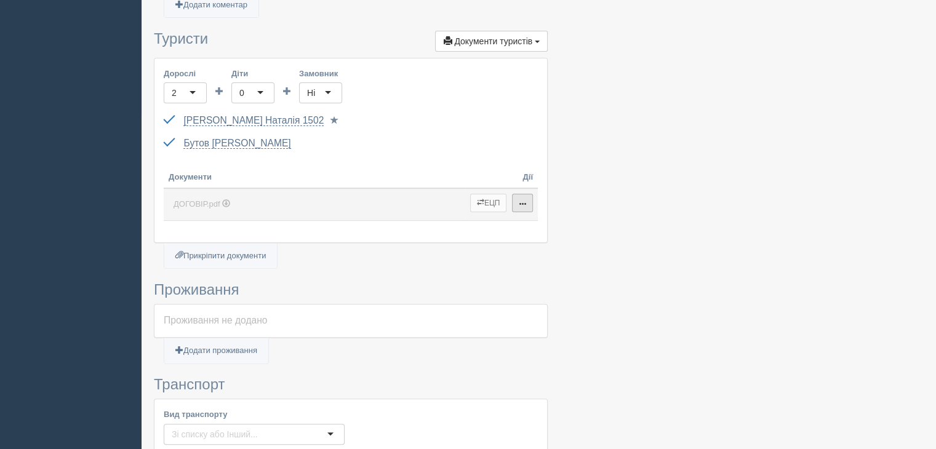
click at [524, 201] on span "button" at bounding box center [522, 204] width 7 height 7
click at [551, 221] on link "Змінити" at bounding box center [560, 224] width 97 height 20
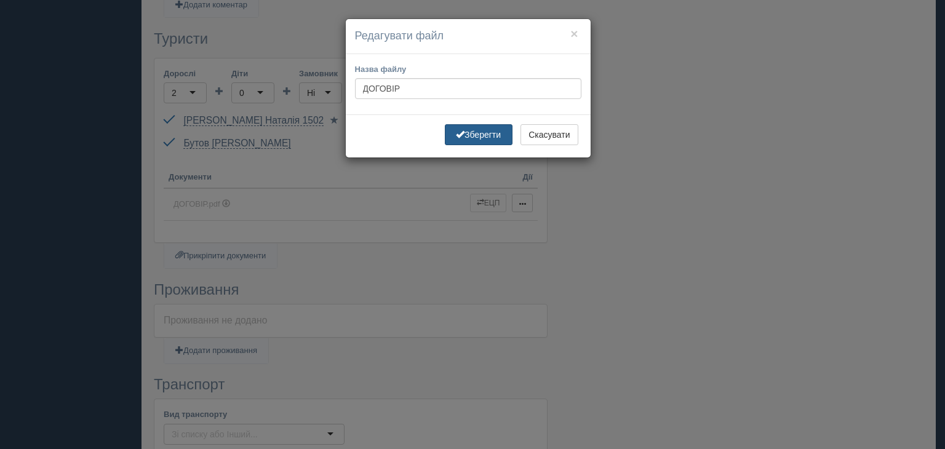
click at [488, 133] on button "Зберегти" at bounding box center [479, 134] width 68 height 21
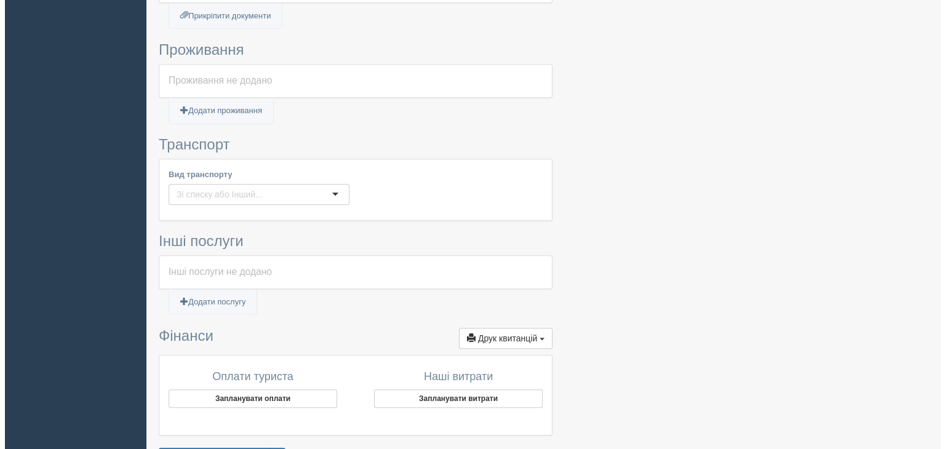
scroll to position [650, 0]
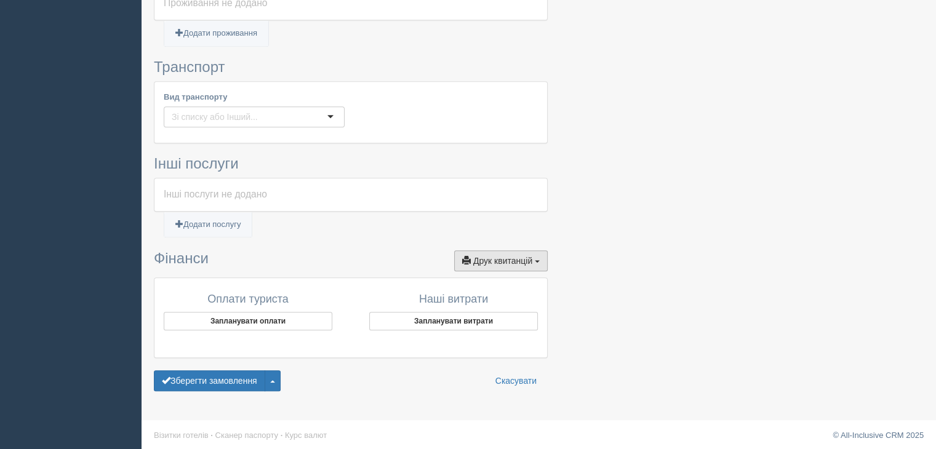
click at [540, 253] on button "Друк квитанцій Друк" at bounding box center [501, 260] width 94 height 21
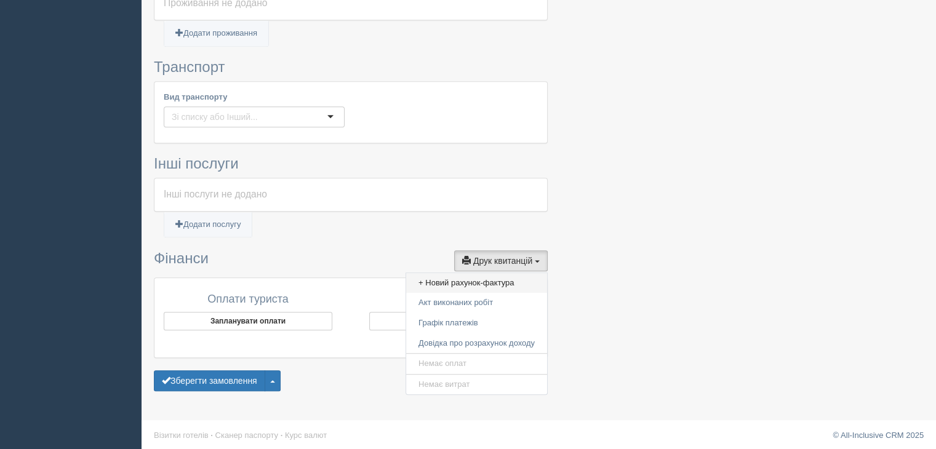
click at [475, 279] on link "+ Новий рахунок-фактура" at bounding box center [476, 283] width 141 height 20
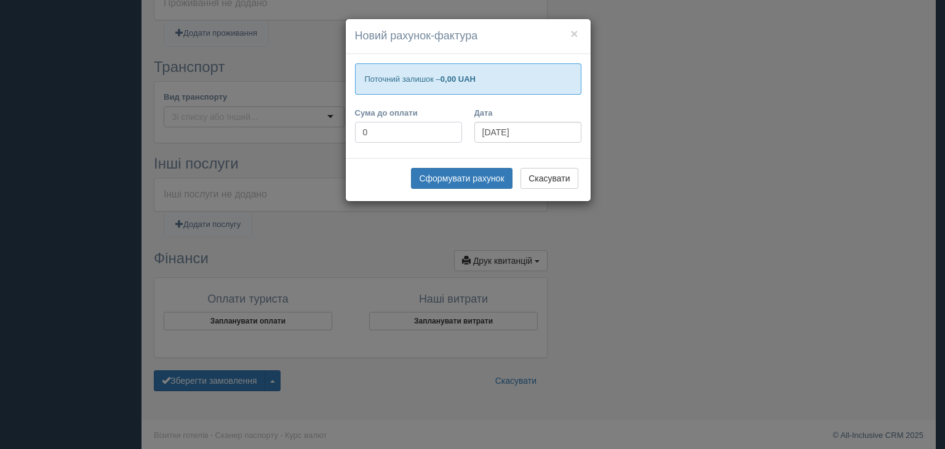
click at [381, 128] on input "0" at bounding box center [408, 132] width 107 height 21
type input "92200"
click at [433, 175] on button "Сформувати рахунок" at bounding box center [461, 178] width 101 height 21
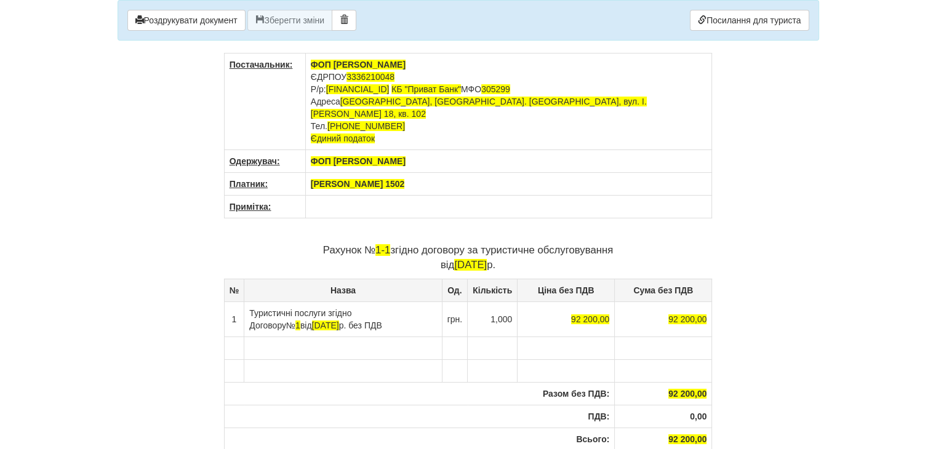
click at [411, 173] on th "[PERSON_NAME] 1502" at bounding box center [508, 184] width 407 height 23
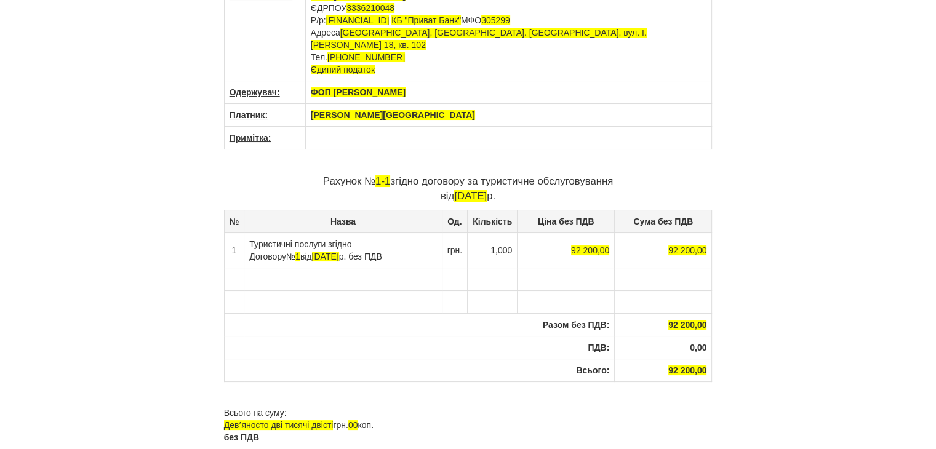
scroll to position [70, 0]
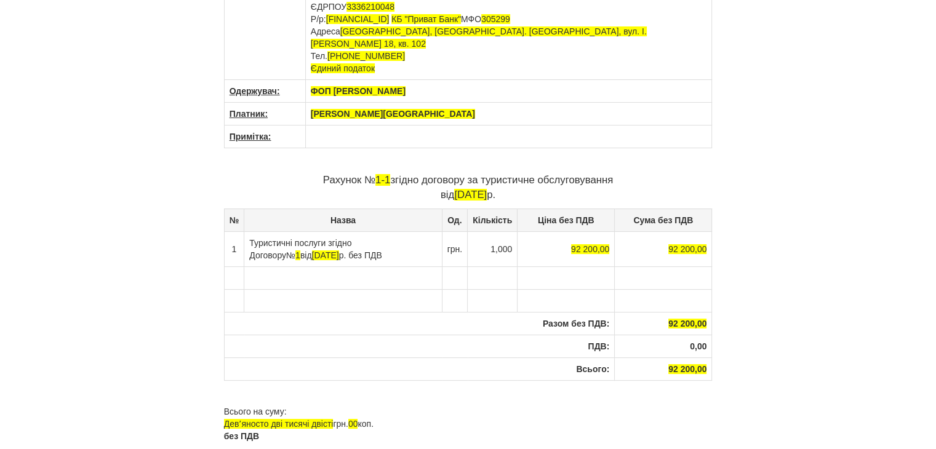
click at [615, 173] on p "Рахунок № 1-1 згідно договору за туристичне обслуговування від [DATE]" at bounding box center [468, 188] width 488 height 30
click at [473, 173] on p "Рахунок № 1-1 згідно договору за туристичне обслуговування від [DATE]" at bounding box center [468, 188] width 488 height 30
click at [625, 173] on p "Рахунок № 1-1 згідно договору за туристичне обслуговування від [DATE]" at bounding box center [468, 188] width 488 height 30
click at [411, 231] on td "Туристичні послуги згідно Договору № 1 від [DATE] без ПДВ" at bounding box center [342, 248] width 197 height 35
click at [321, 250] on span "[DATE]" at bounding box center [334, 255] width 27 height 10
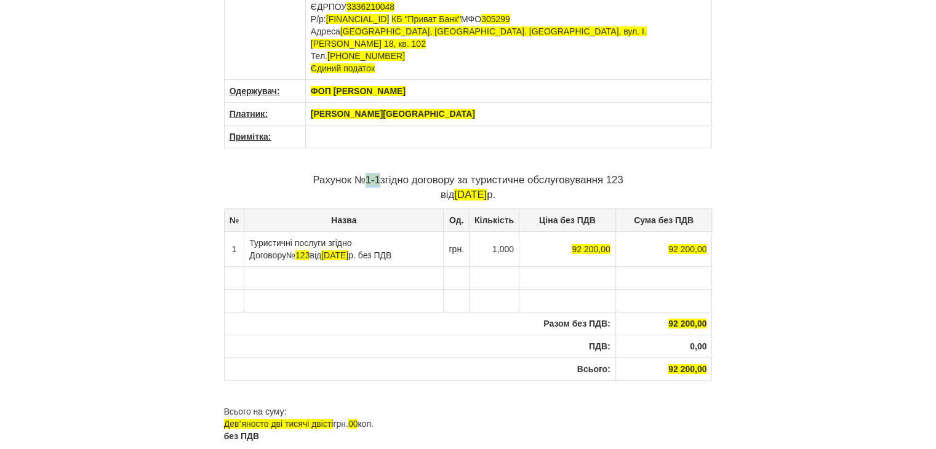
drag, startPoint x: 378, startPoint y: 167, endPoint x: 364, endPoint y: 167, distance: 13.5
click at [364, 173] on p "Рахунок № 1-1 згідно договору за туристичне обслуговування 123 від [DATE]" at bounding box center [468, 188] width 488 height 30
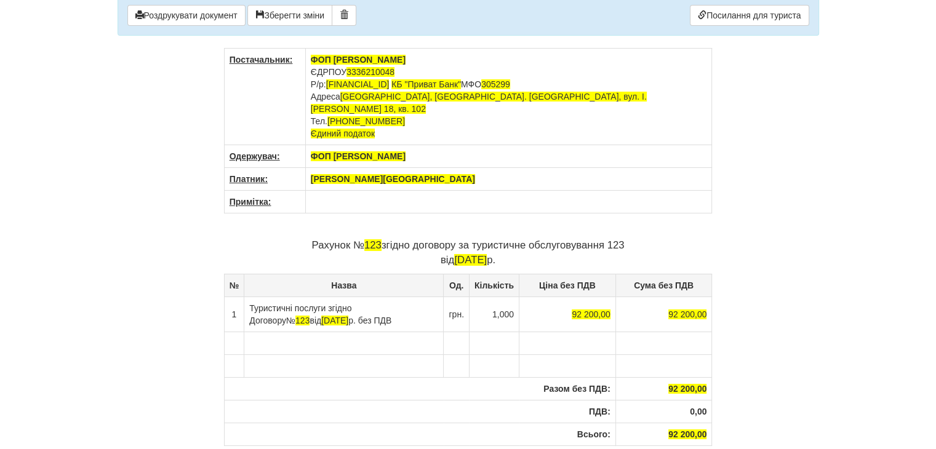
scroll to position [0, 0]
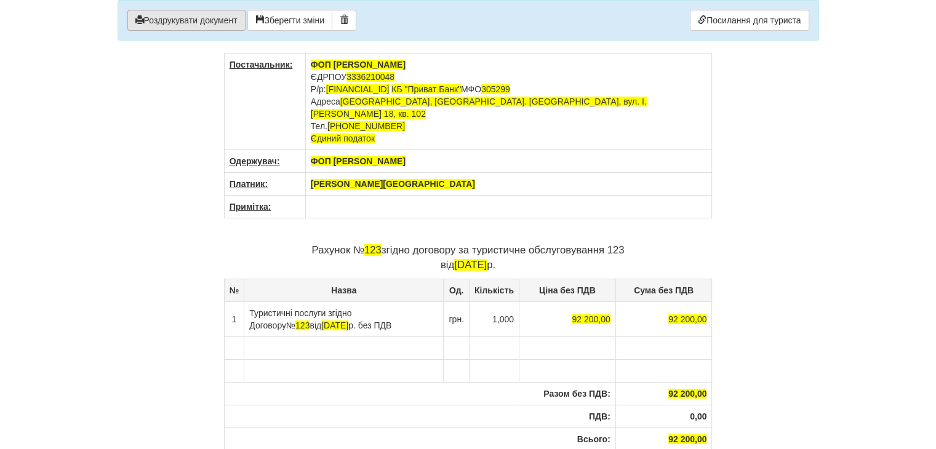
click at [228, 18] on button "Роздрукувати документ" at bounding box center [186, 20] width 118 height 21
